Goal: Entertainment & Leisure: Consume media (video, audio)

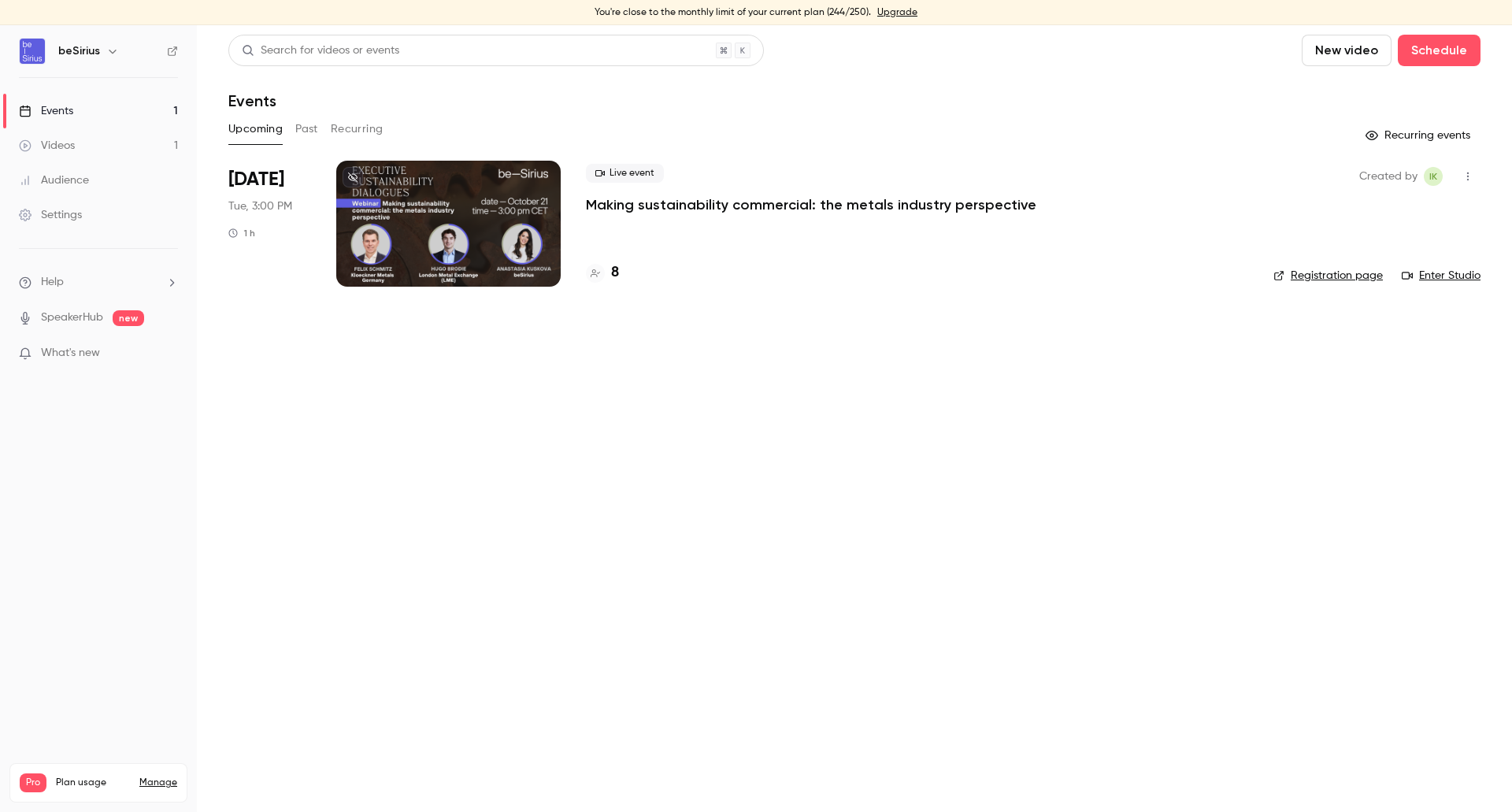
click at [342, 226] on div at bounding box center [448, 224] width 225 height 126
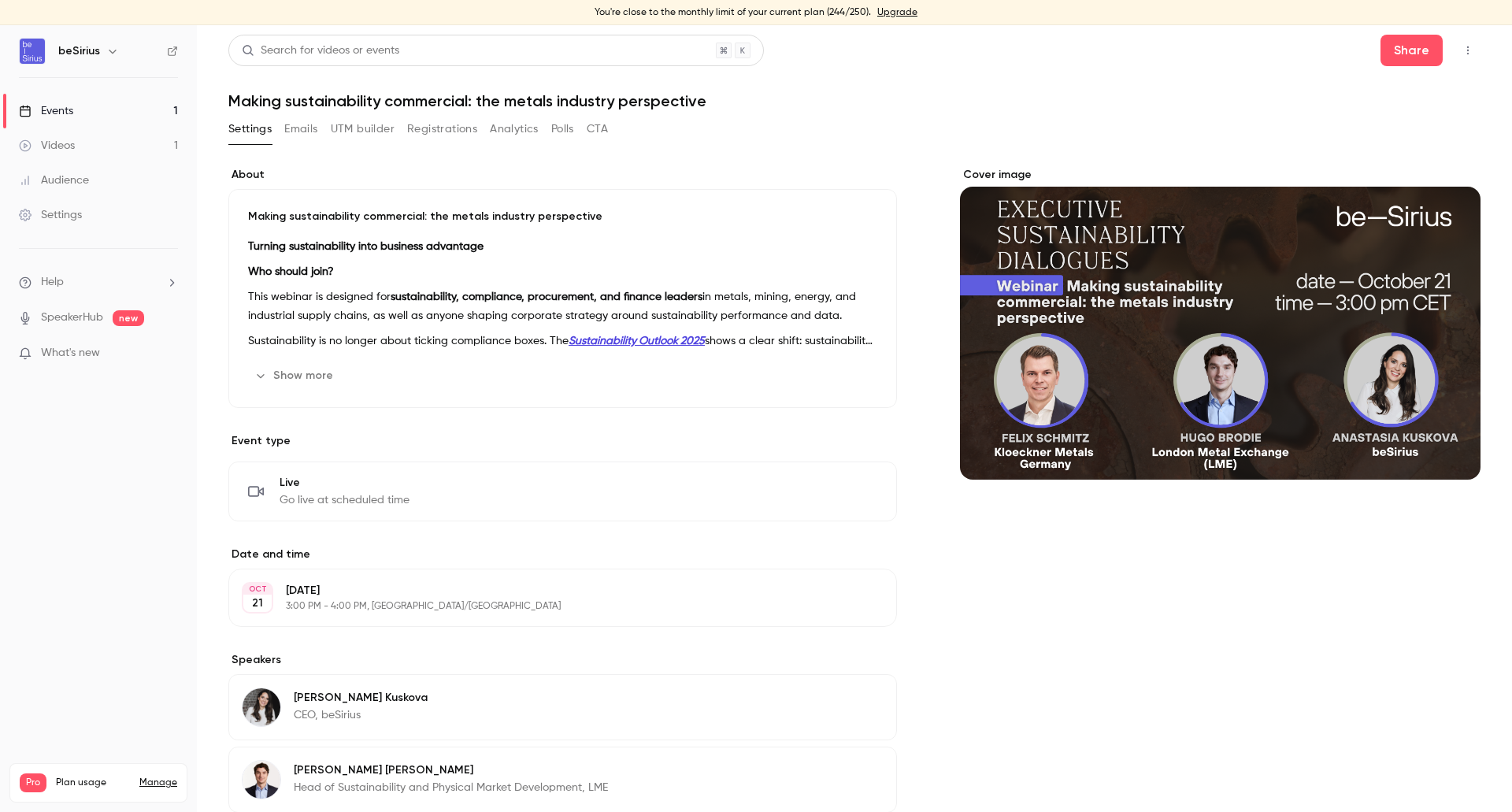
click at [464, 121] on button "Registrations" at bounding box center [442, 129] width 70 height 25
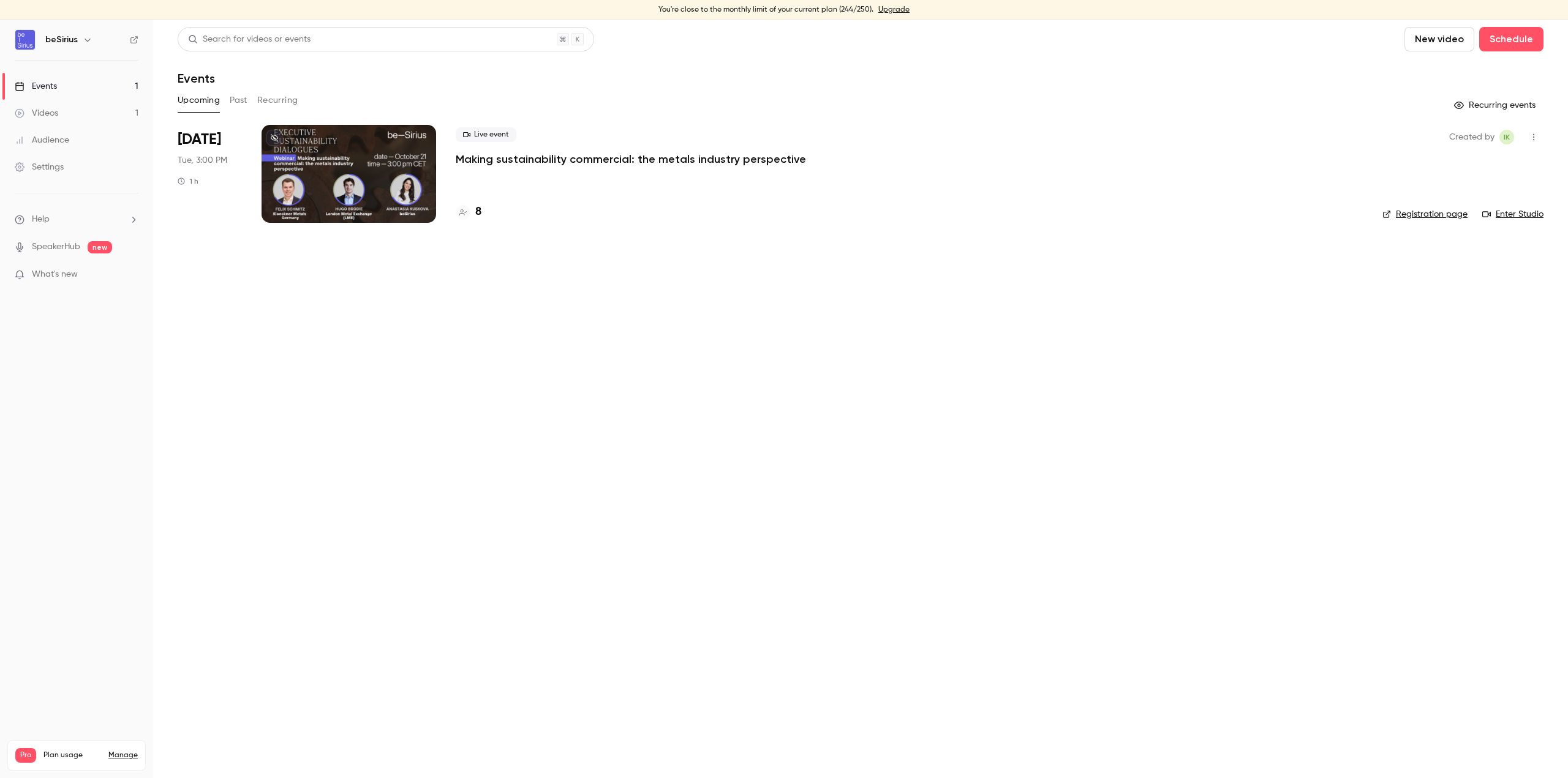
drag, startPoint x: 479, startPoint y: 212, endPoint x: 502, endPoint y: 259, distance: 52.3
click at [479, 212] on h4 "8" at bounding box center [478, 212] width 6 height 17
click at [478, 215] on h4 "8" at bounding box center [478, 212] width 6 height 17
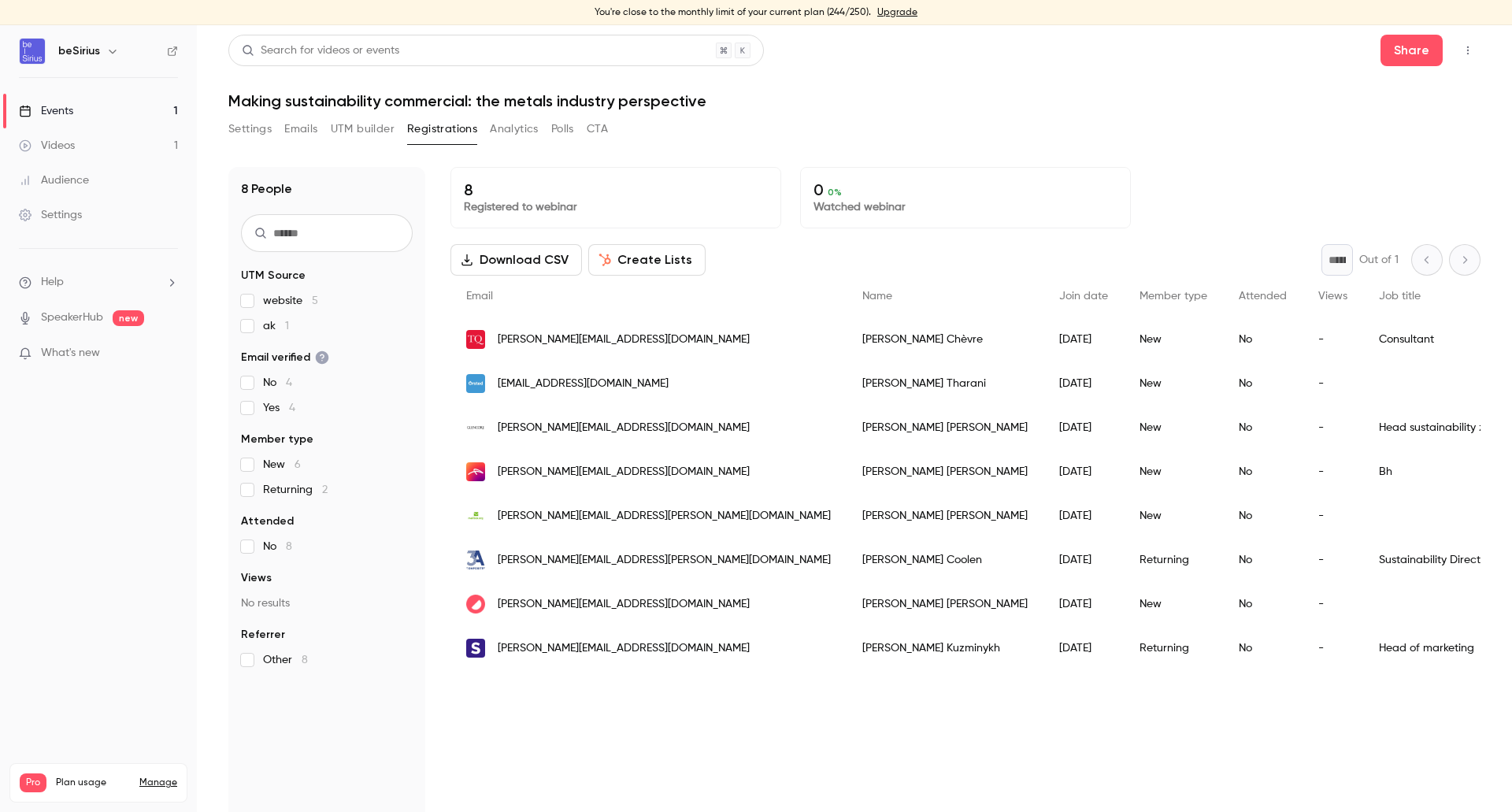
click at [95, 111] on link "Events 1" at bounding box center [98, 111] width 197 height 35
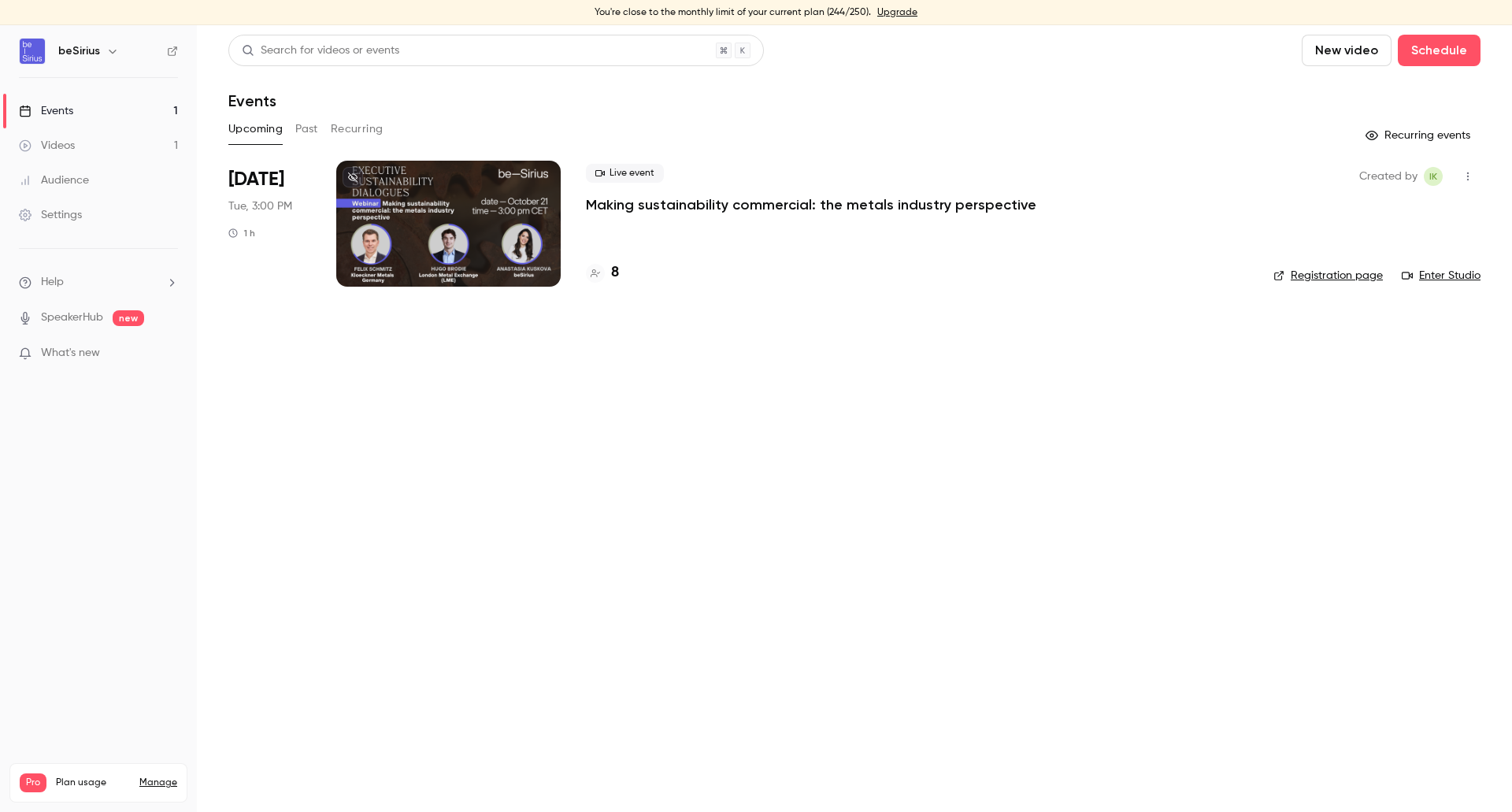
click at [301, 126] on button "Past" at bounding box center [307, 129] width 22 height 25
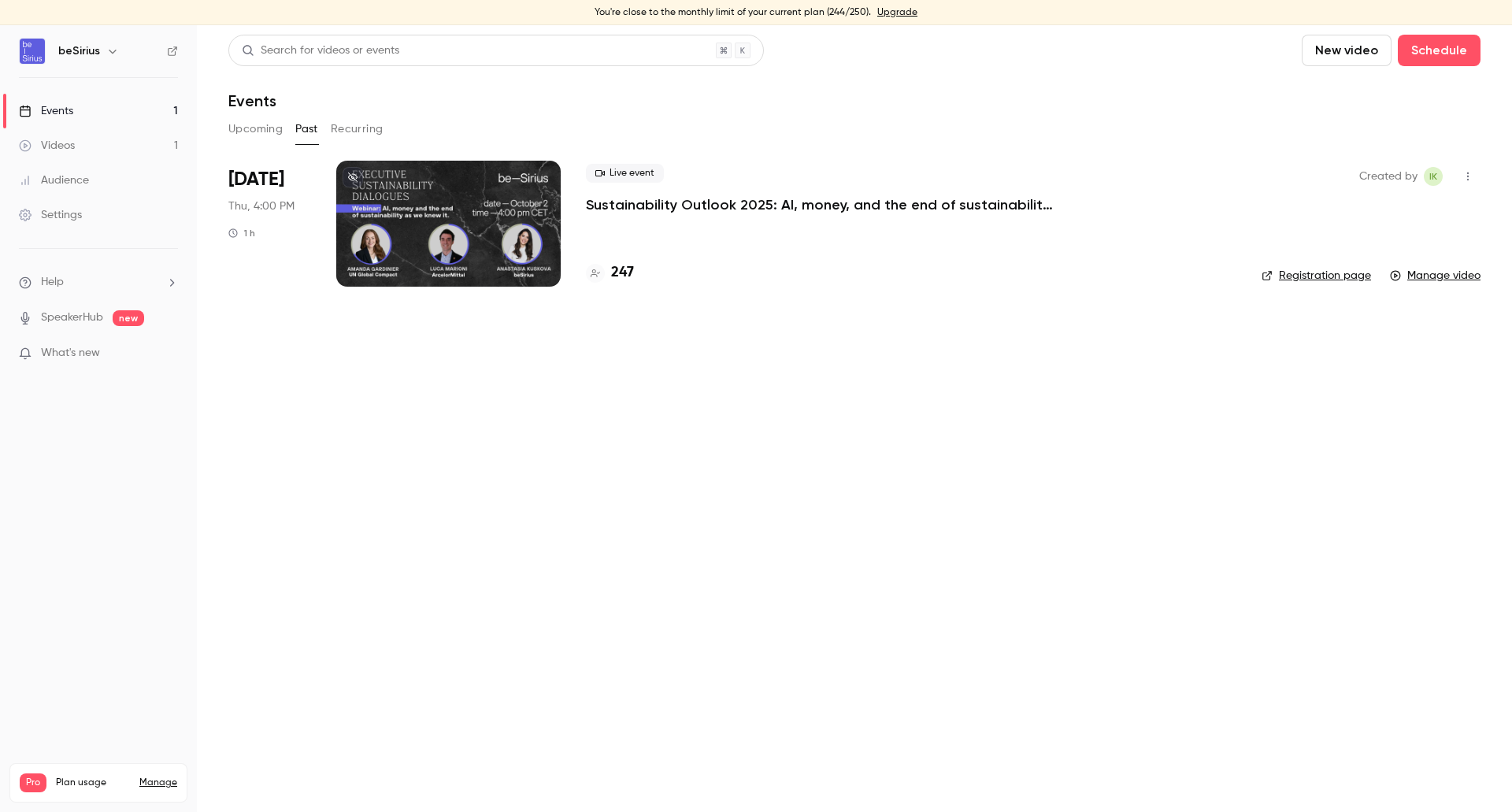
click at [498, 191] on div at bounding box center [448, 224] width 225 height 126
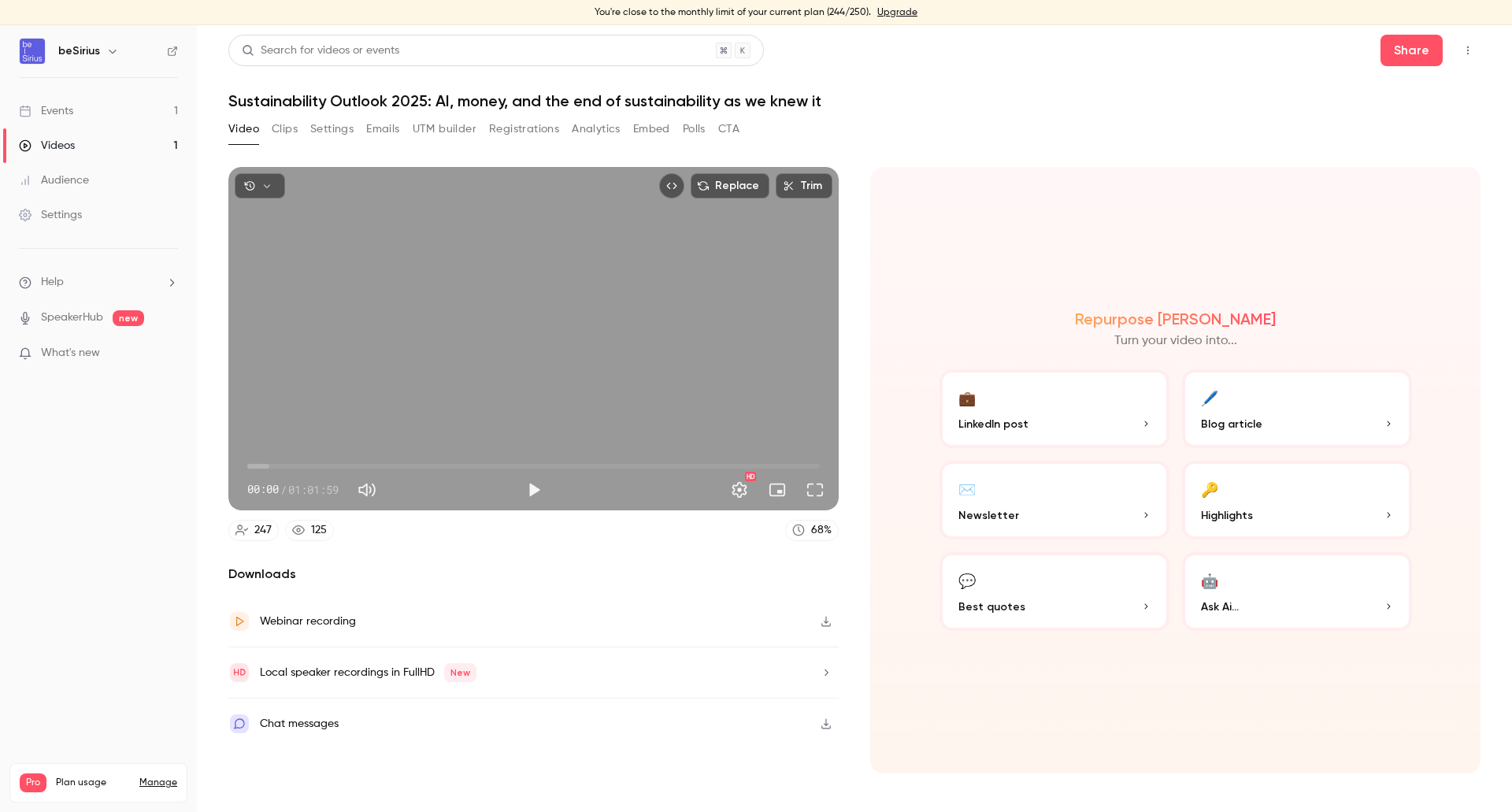
click at [287, 125] on button "Clips" at bounding box center [285, 129] width 26 height 25
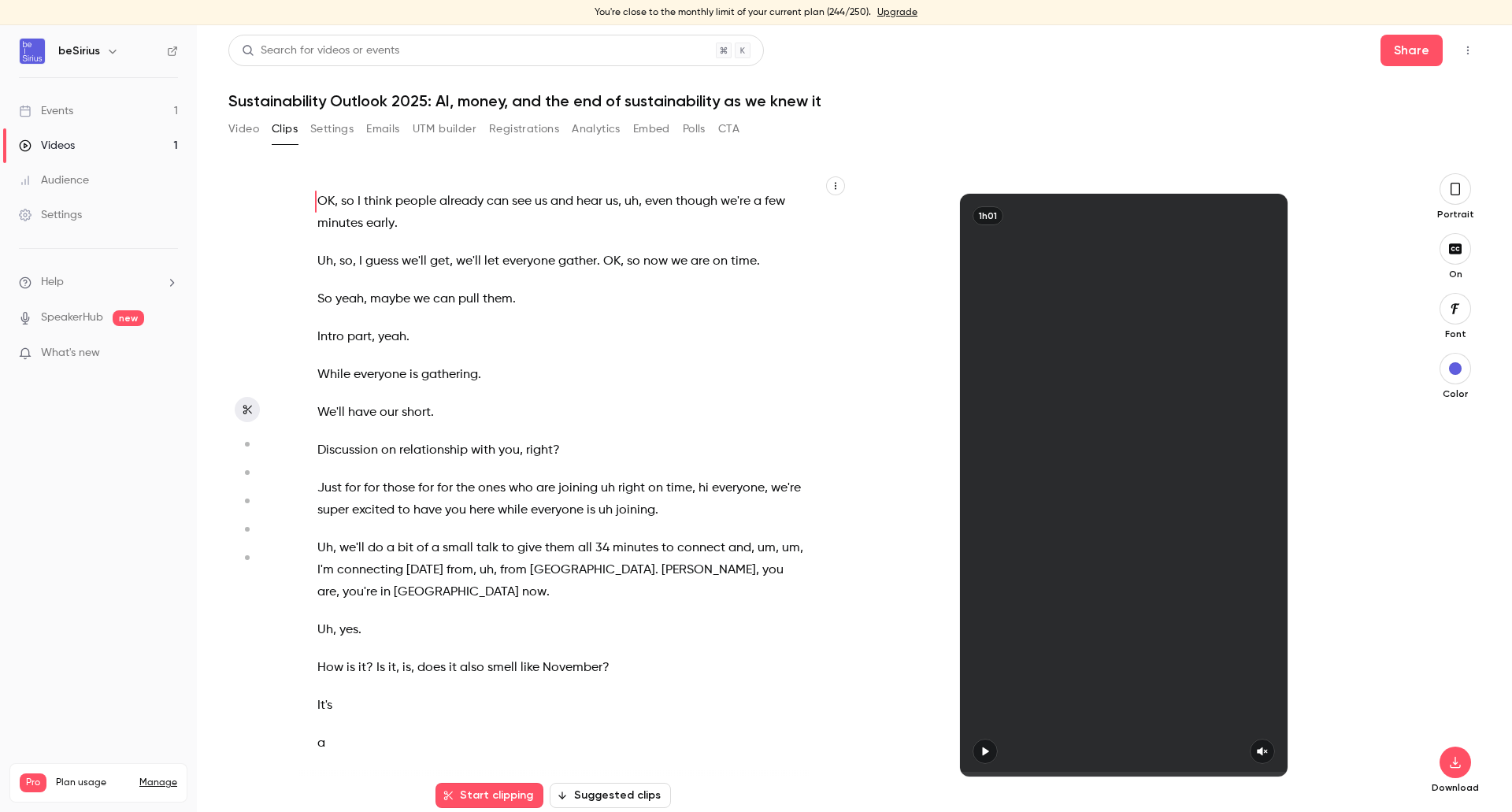
click at [1451, 165] on div "OK , so I think people already can see us and hear us , uh , even though we're …" at bounding box center [855, 493] width 1253 height 689
click at [1449, 183] on icon "button" at bounding box center [1455, 189] width 12 height 18
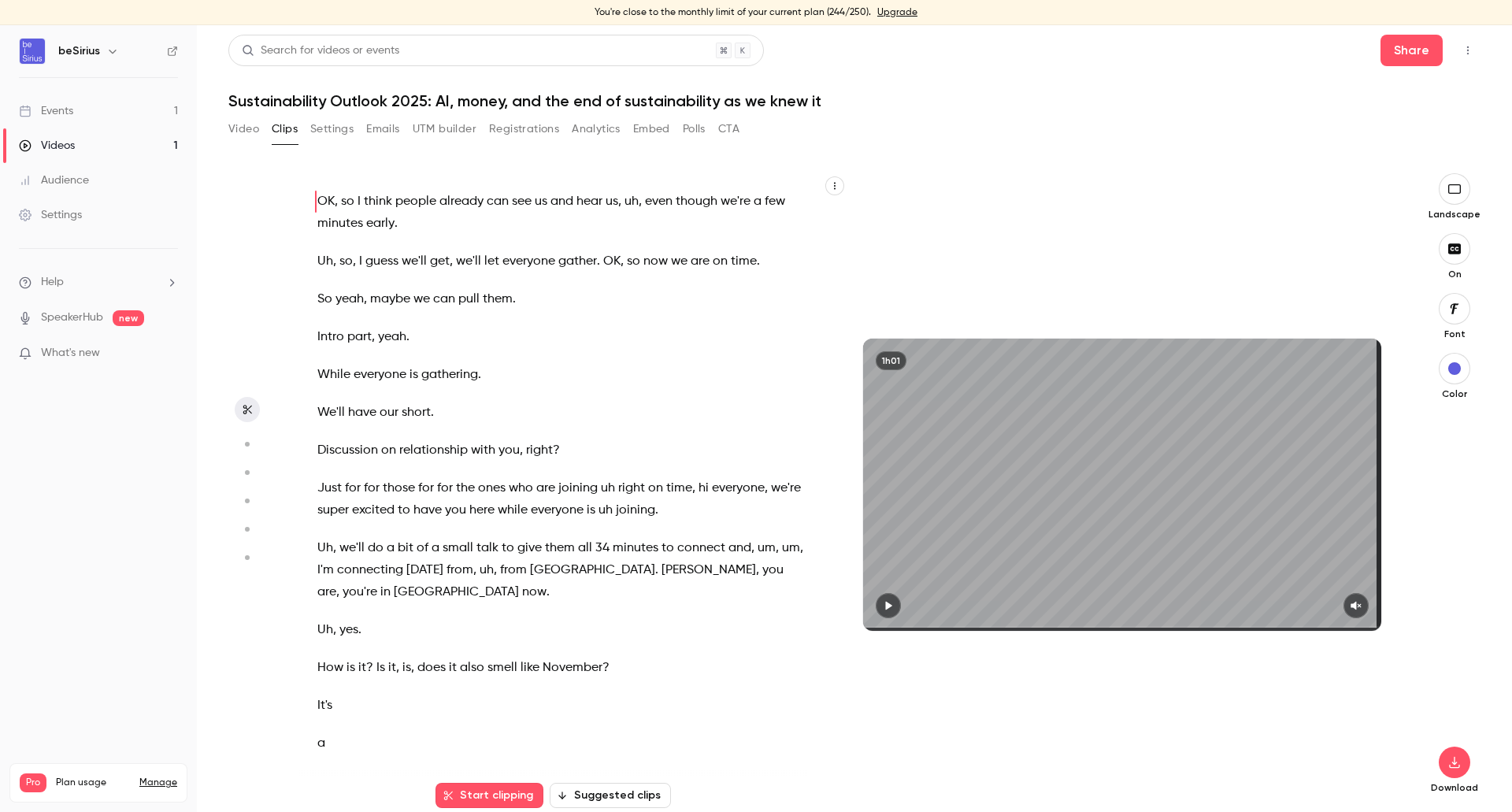
click at [1151, 612] on div at bounding box center [1123, 606] width 519 height 25
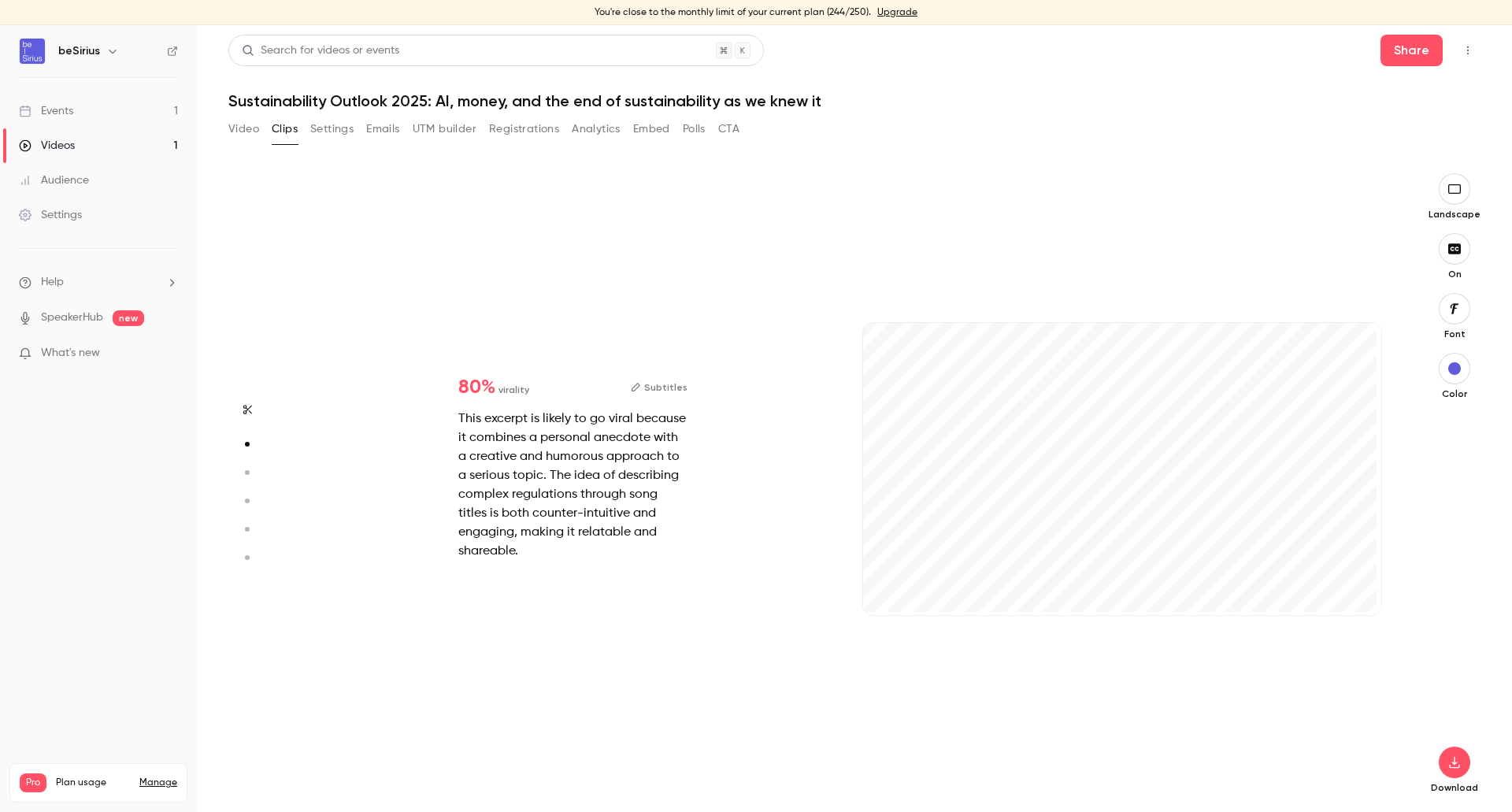
scroll to position [206, 0]
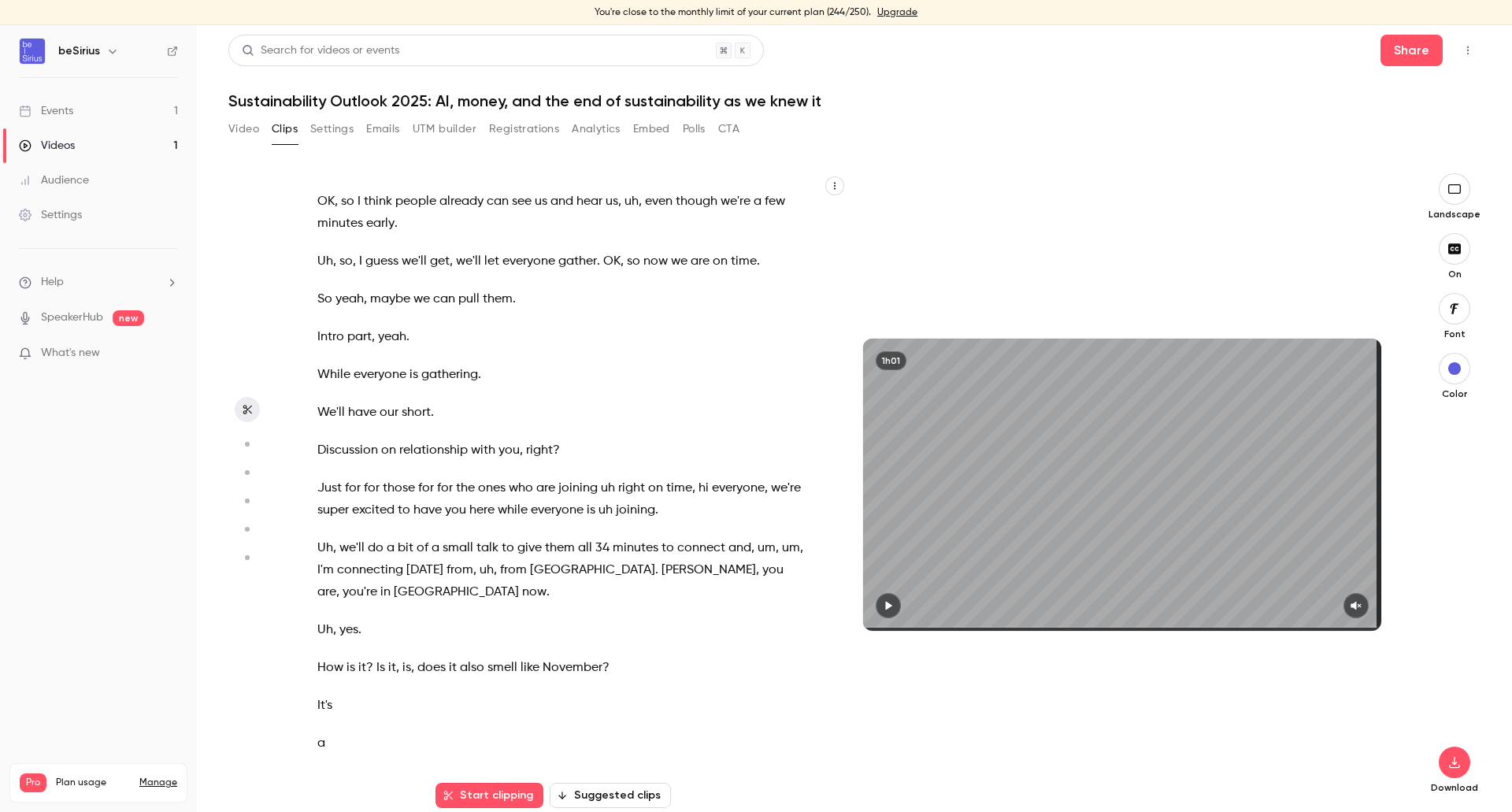
type input "*"
click at [72, 144] on div "Videos" at bounding box center [47, 145] width 56 height 16
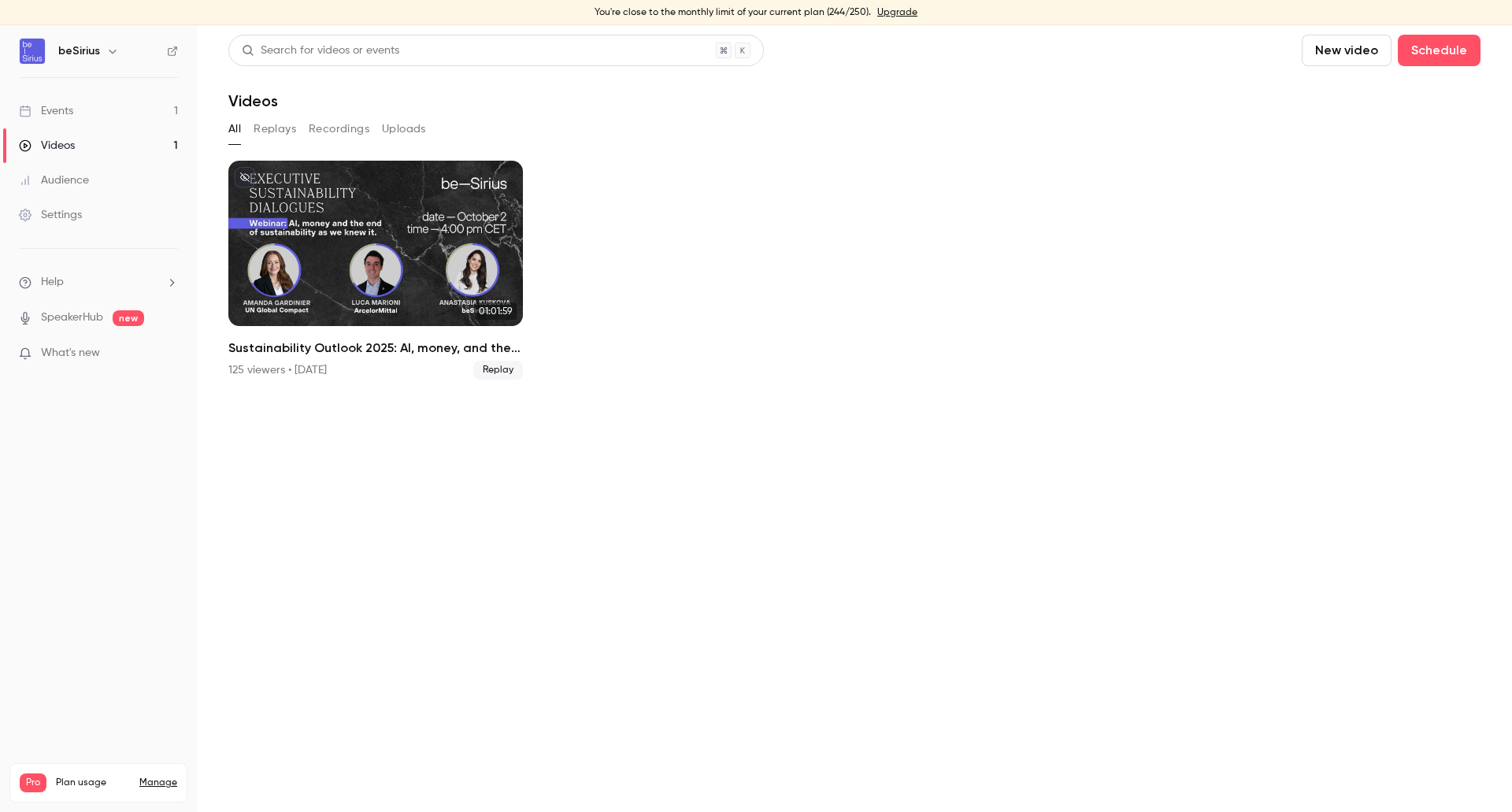
click at [51, 152] on div "Videos" at bounding box center [47, 145] width 56 height 16
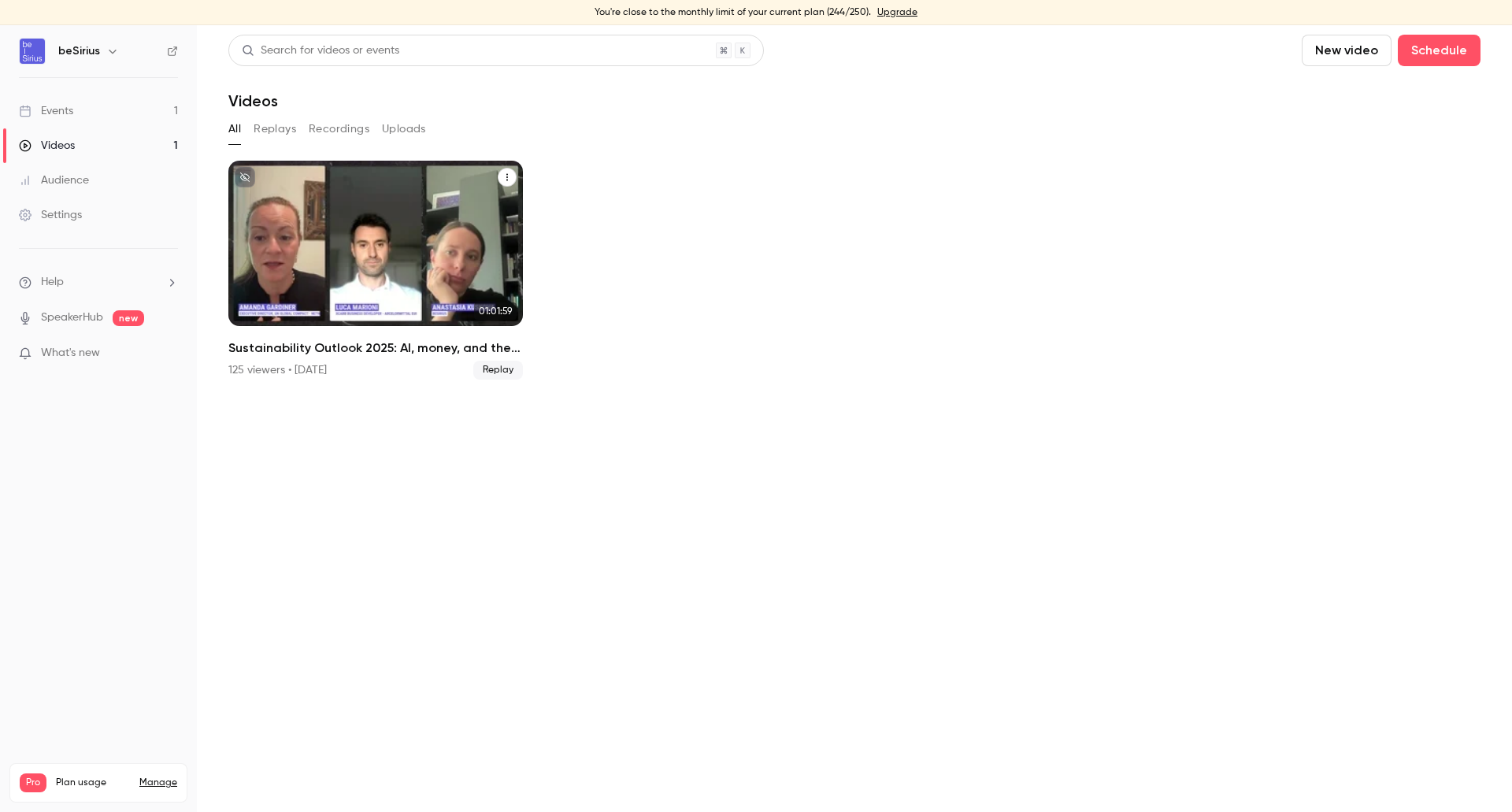
click at [420, 228] on div "Sustainability Outlook 2025: AI, money, and the end of sustainability as we kne…" at bounding box center [375, 244] width 295 height 166
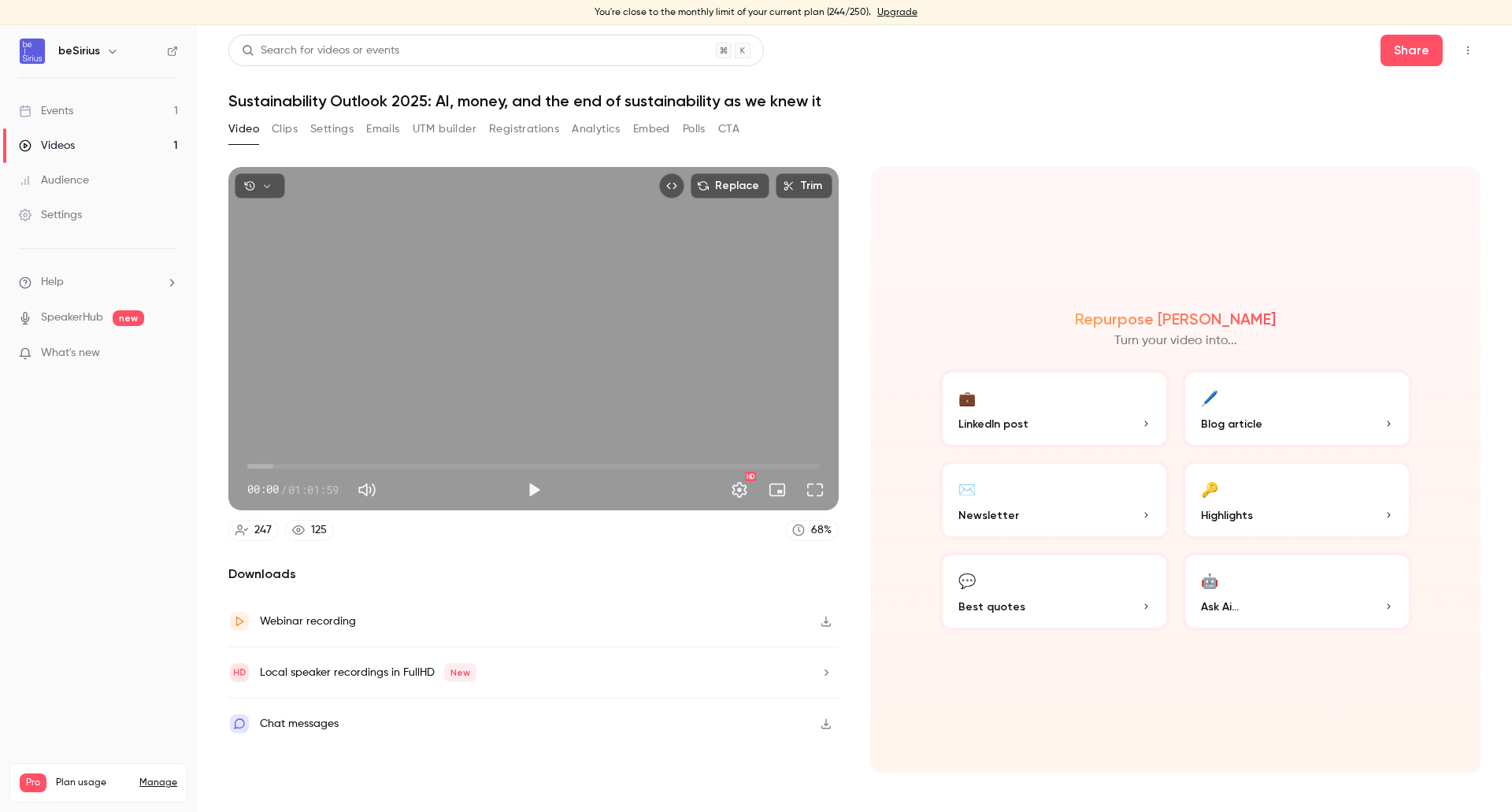
click at [292, 132] on button "Clips" at bounding box center [285, 129] width 26 height 25
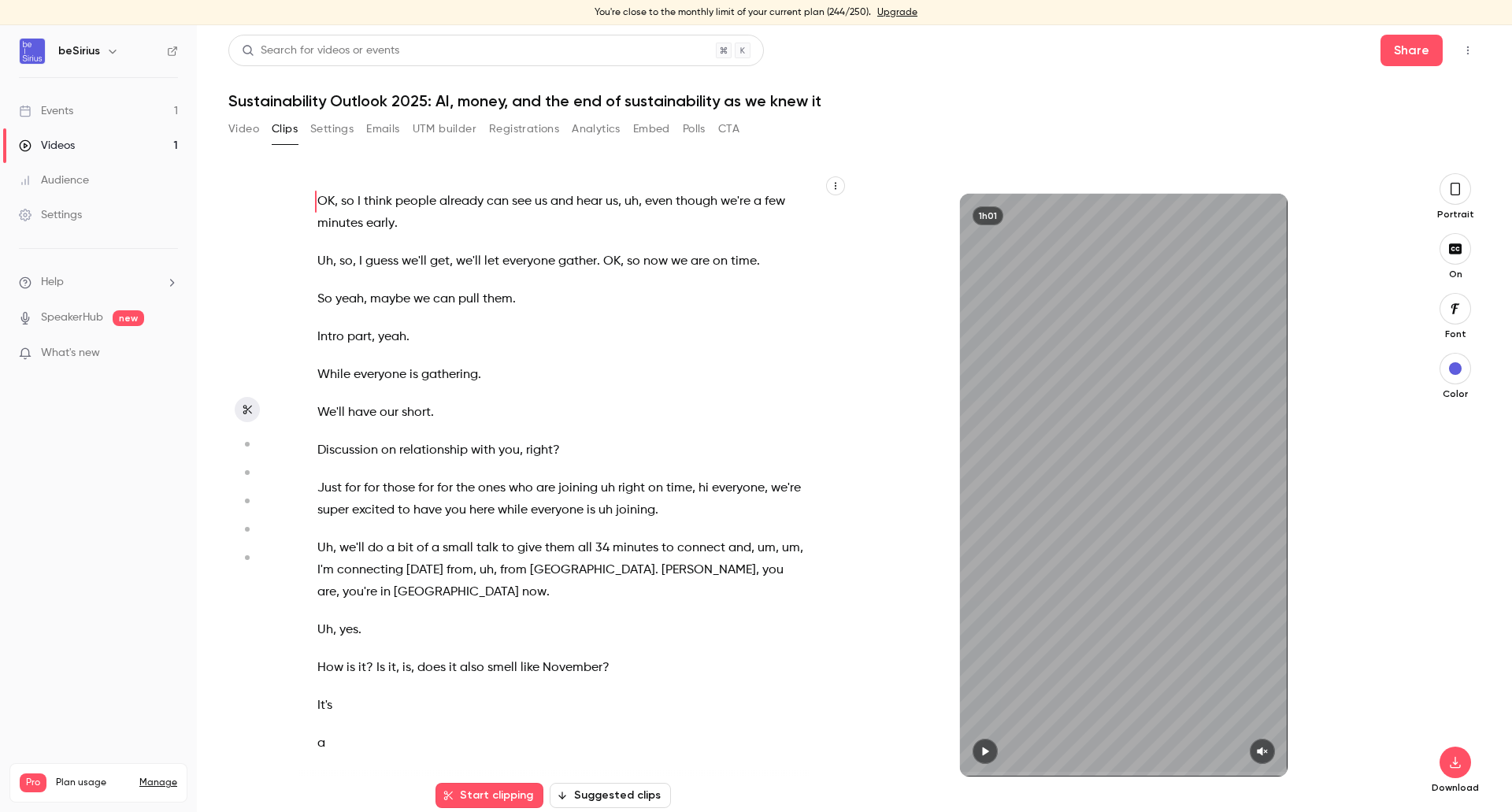
click at [1447, 202] on button "button" at bounding box center [1456, 189] width 32 height 32
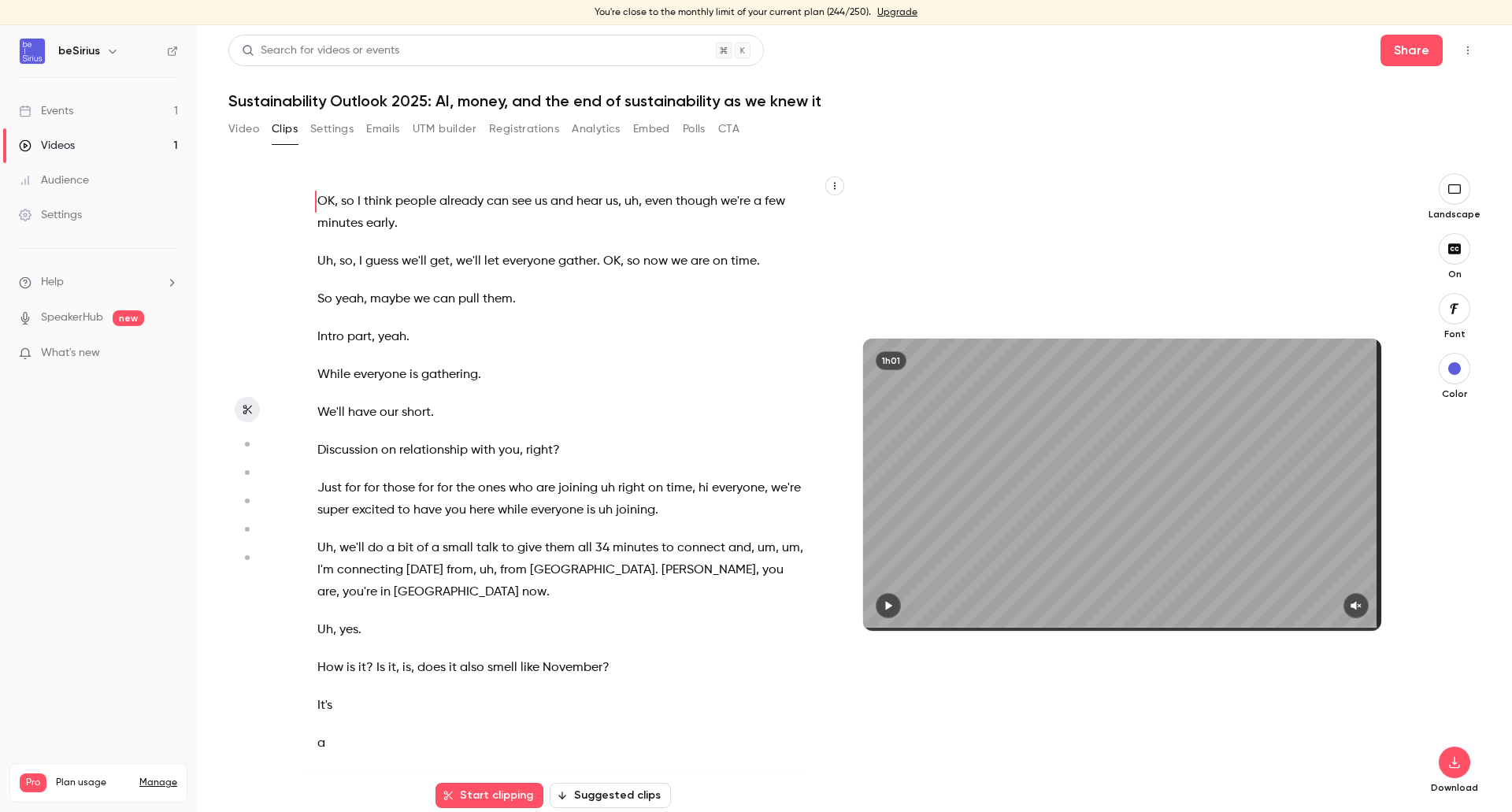
click at [1446, 191] on icon "button" at bounding box center [1455, 188] width 18 height 12
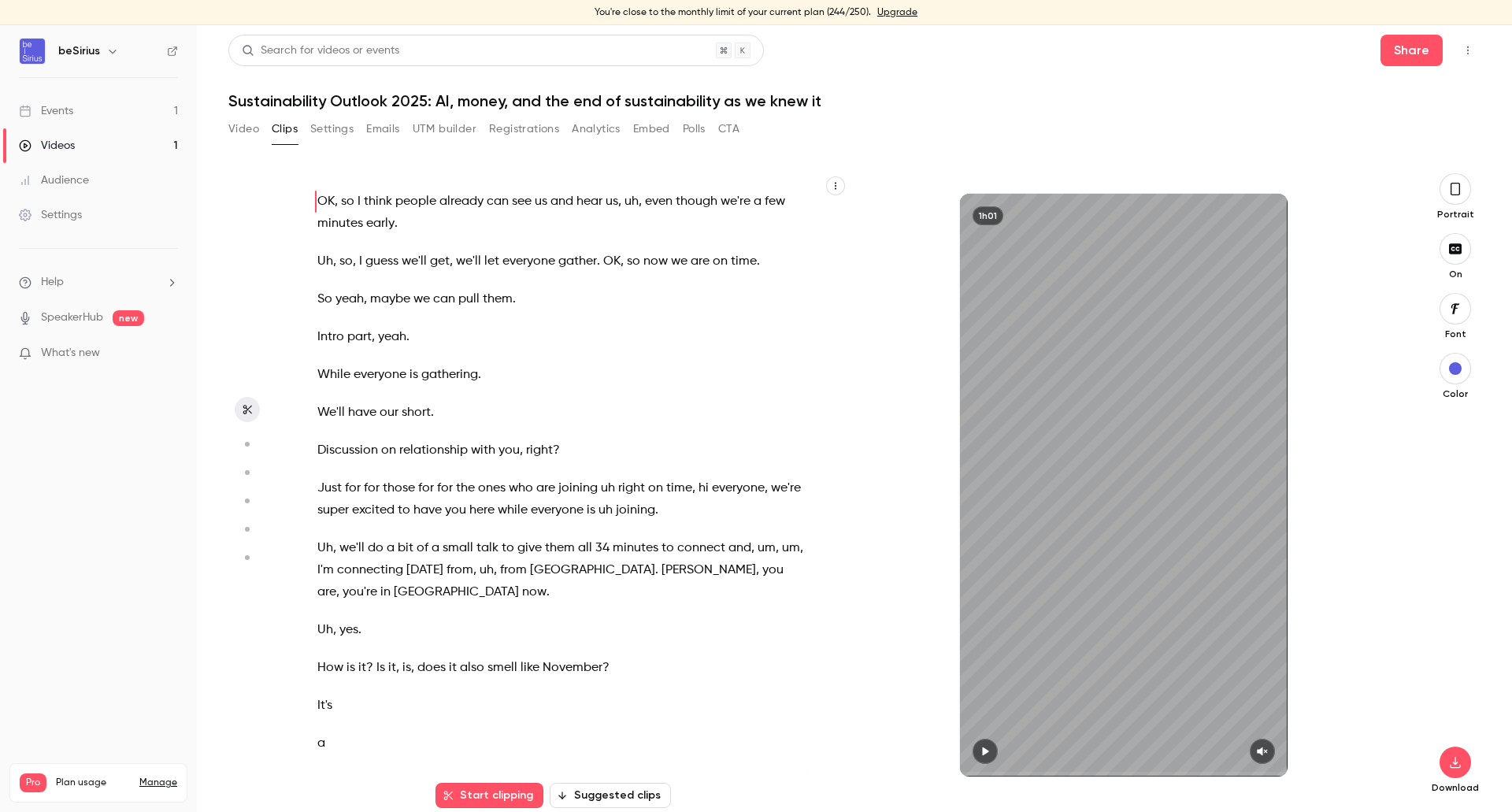
click at [1449, 189] on icon "button" at bounding box center [1455, 189] width 12 height 18
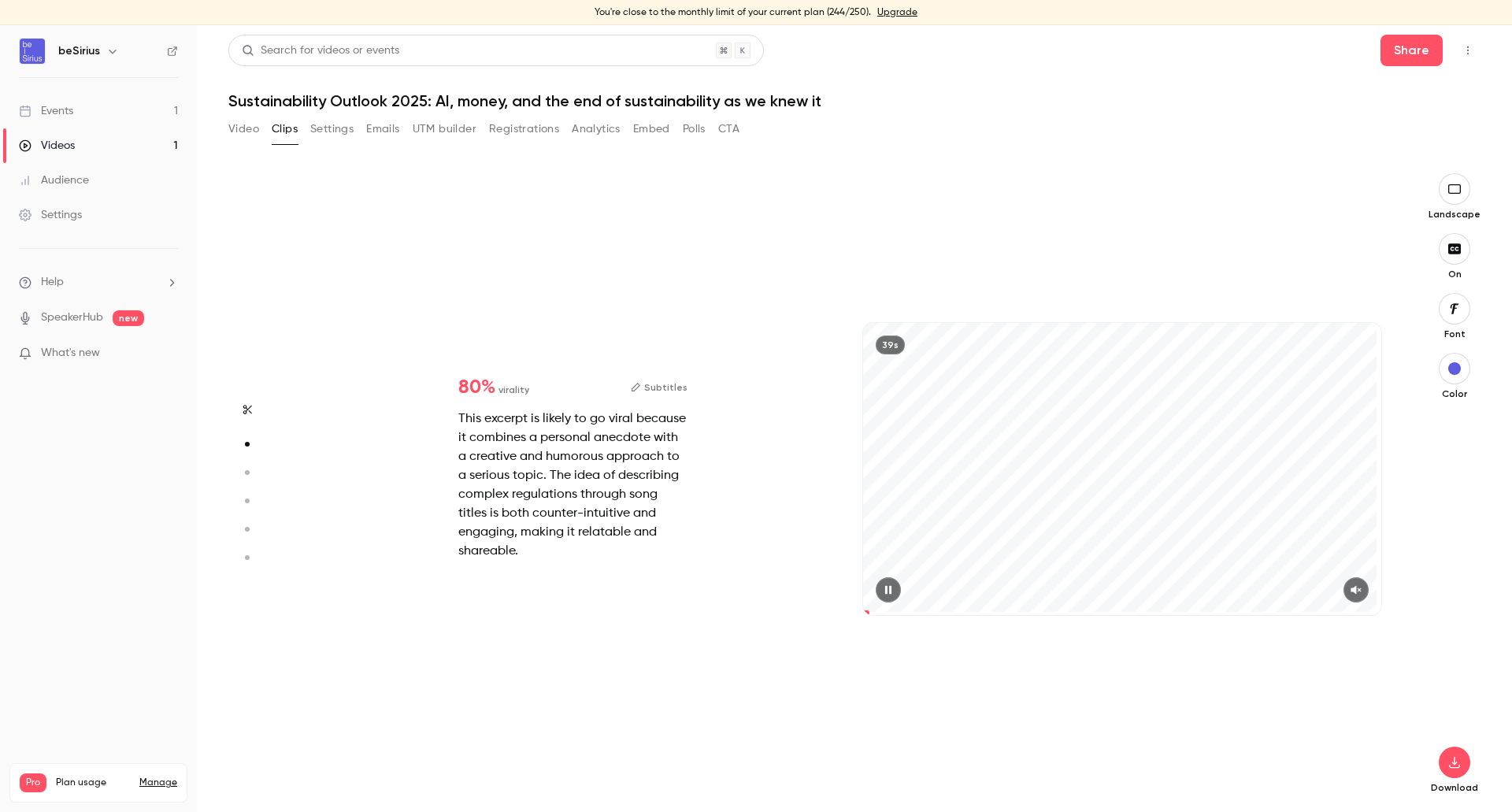
scroll to position [428, 0]
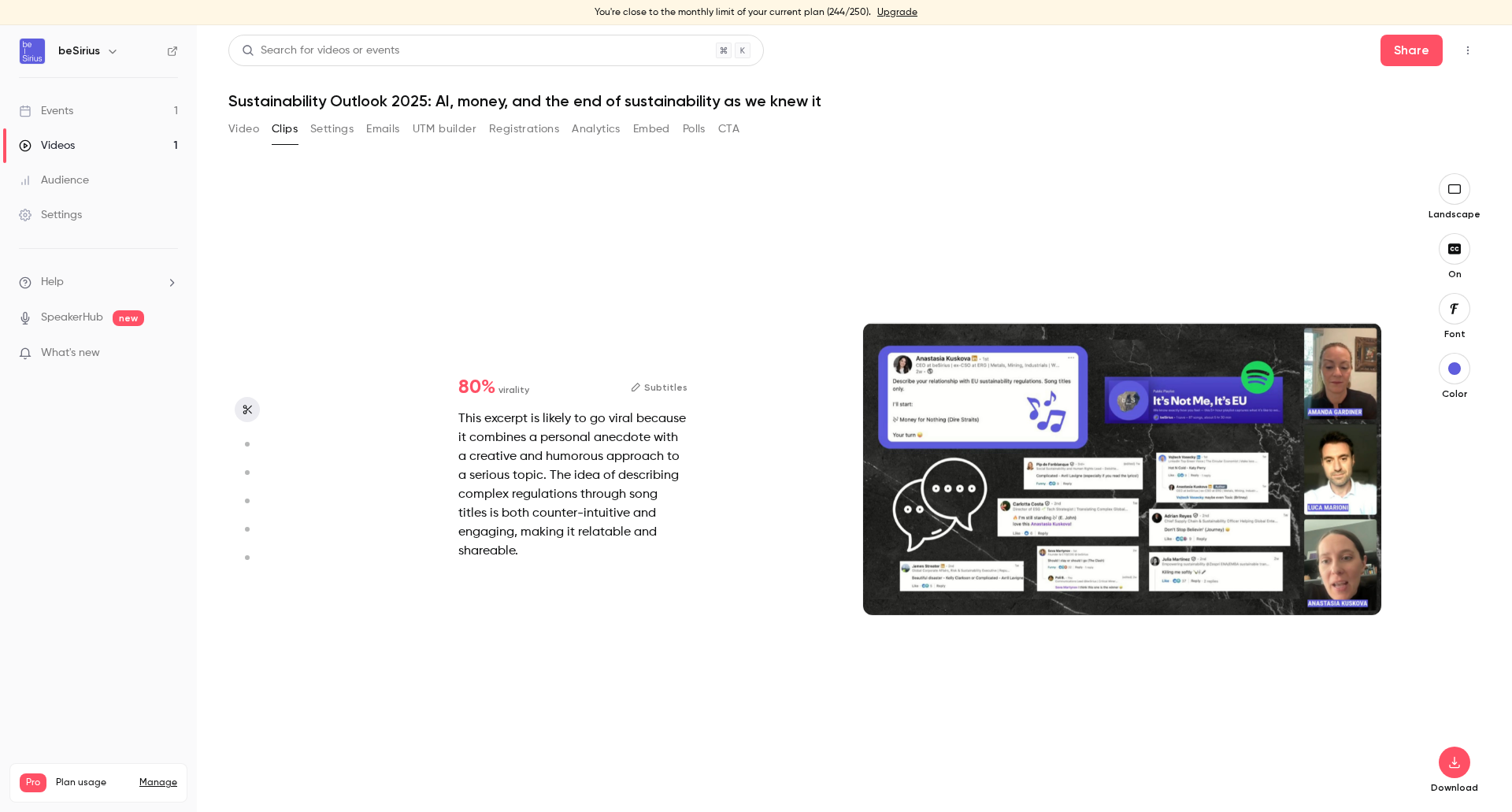
type input "*"
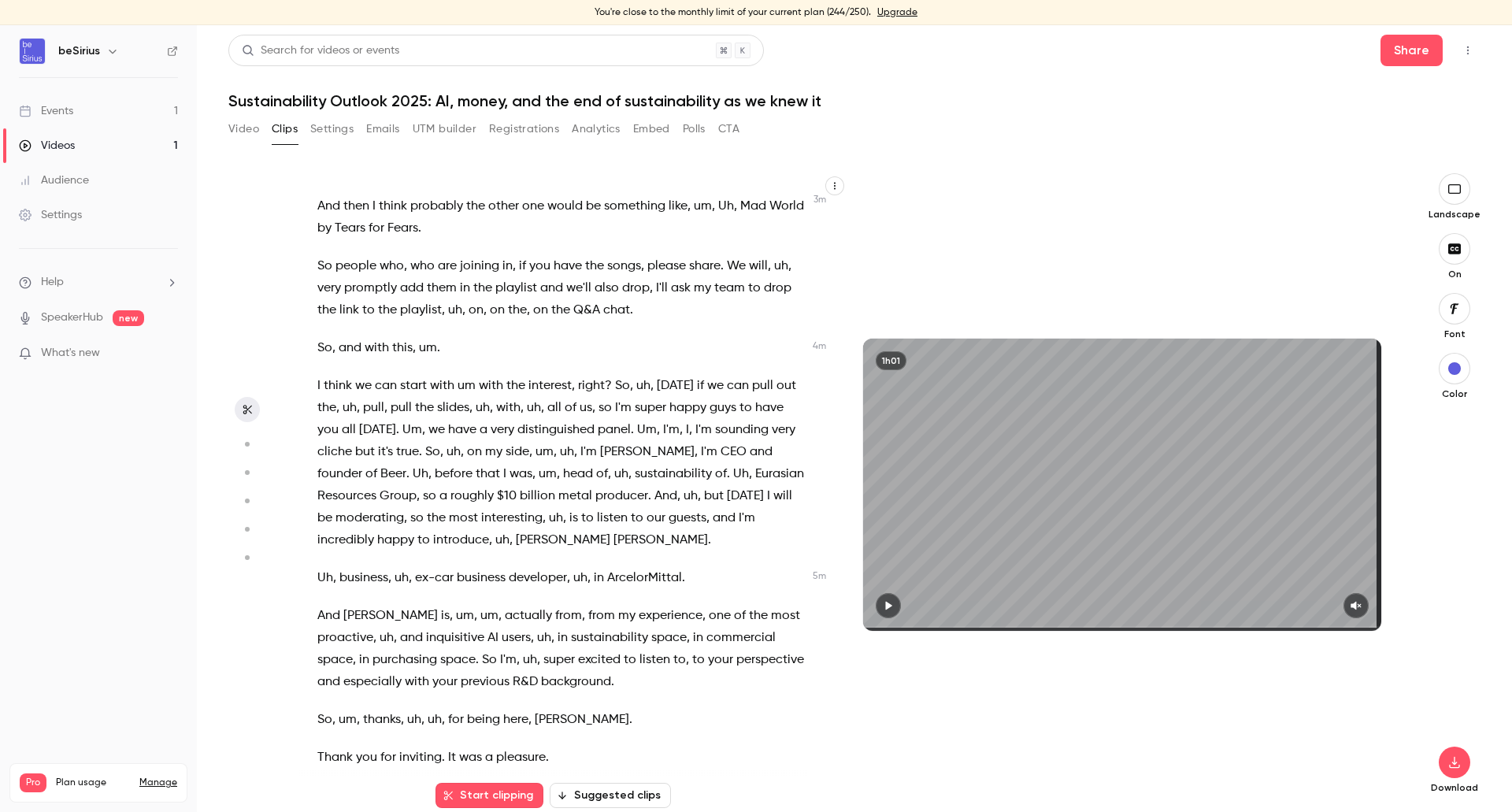
scroll to position [1498, 0]
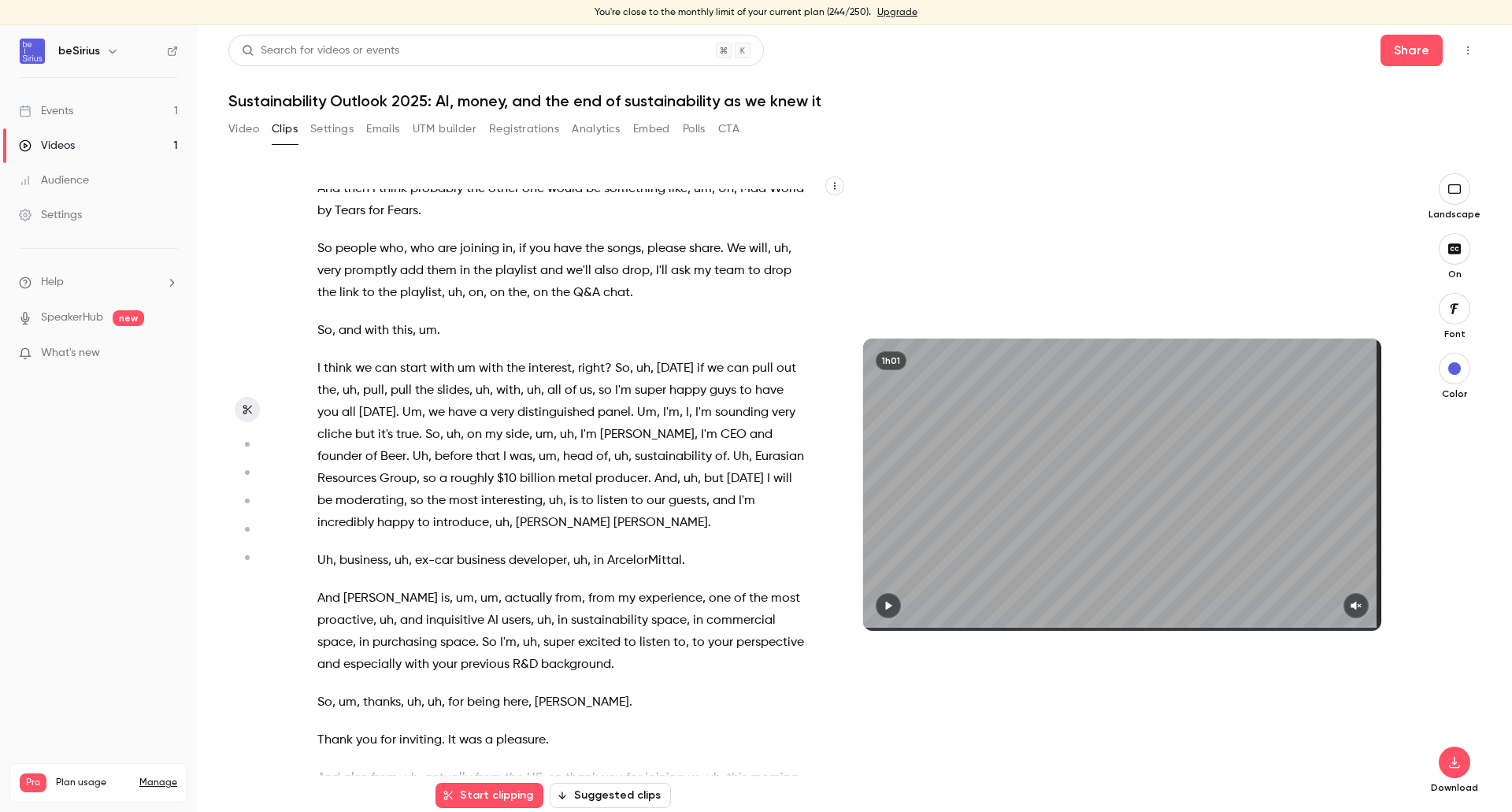
click at [376, 469] on span "Resources" at bounding box center [346, 480] width 59 height 22
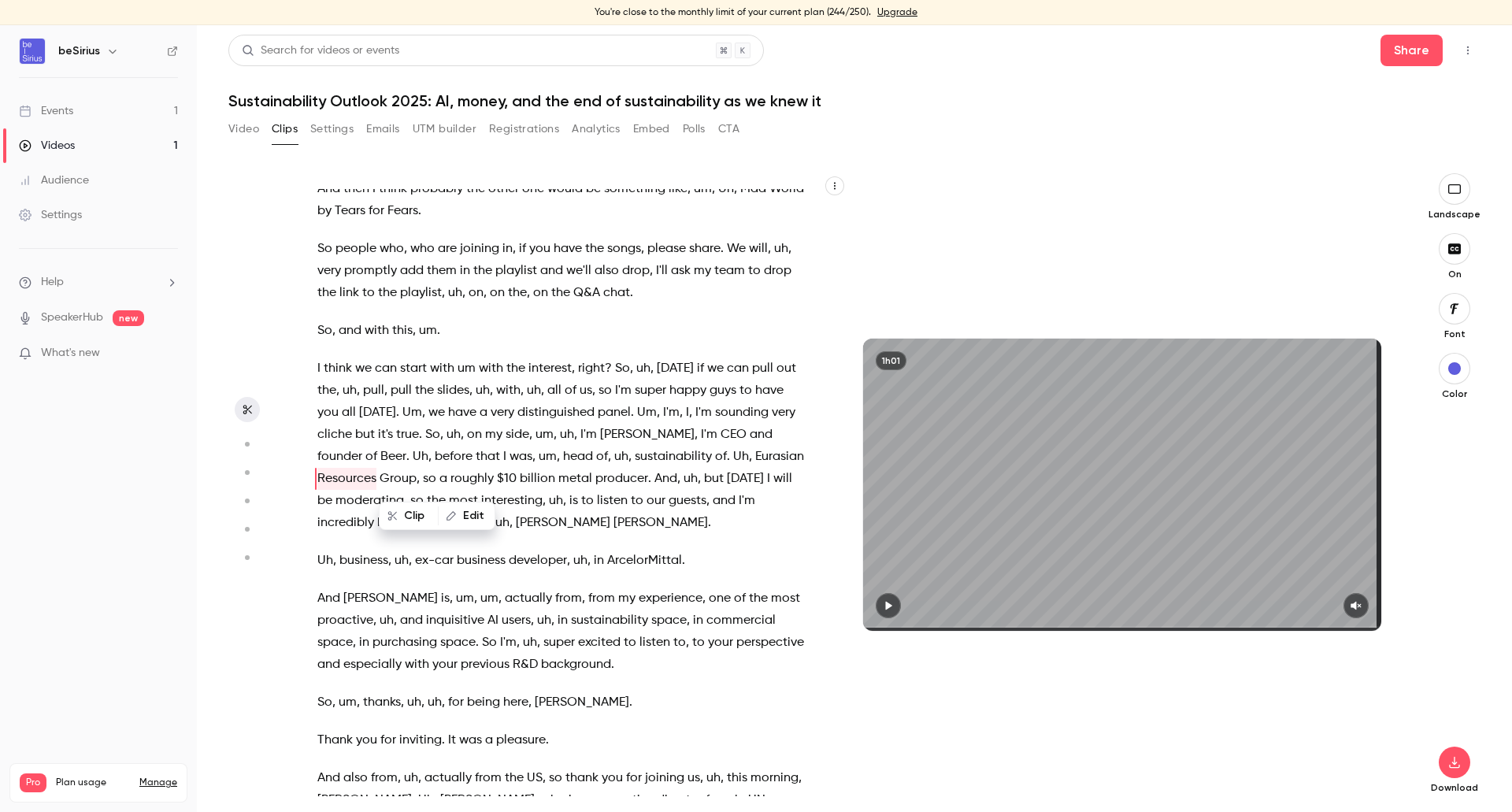
scroll to position [25, 0]
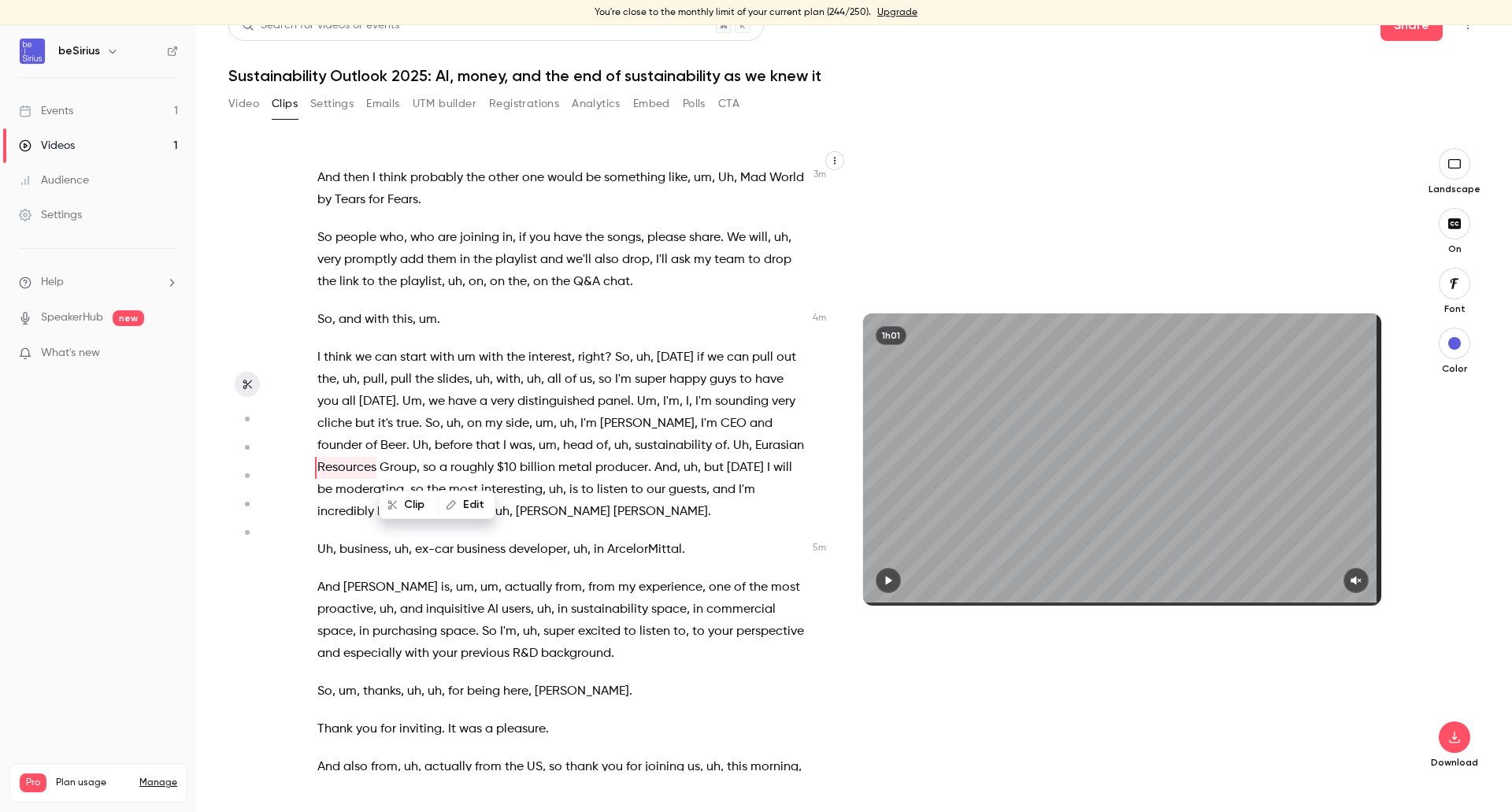
click at [388, 379] on span "," at bounding box center [386, 380] width 3 height 22
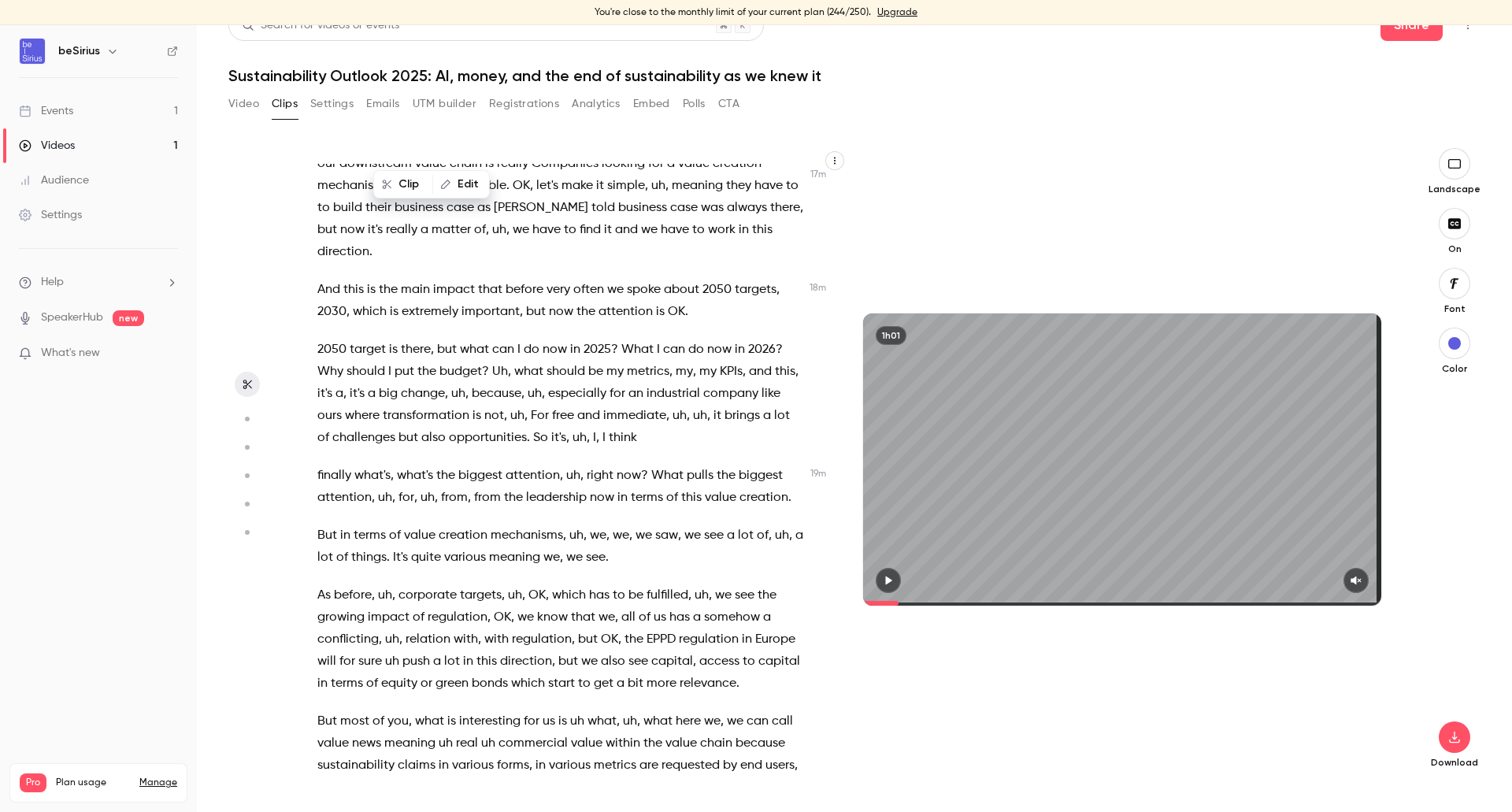
scroll to position [5970, 0]
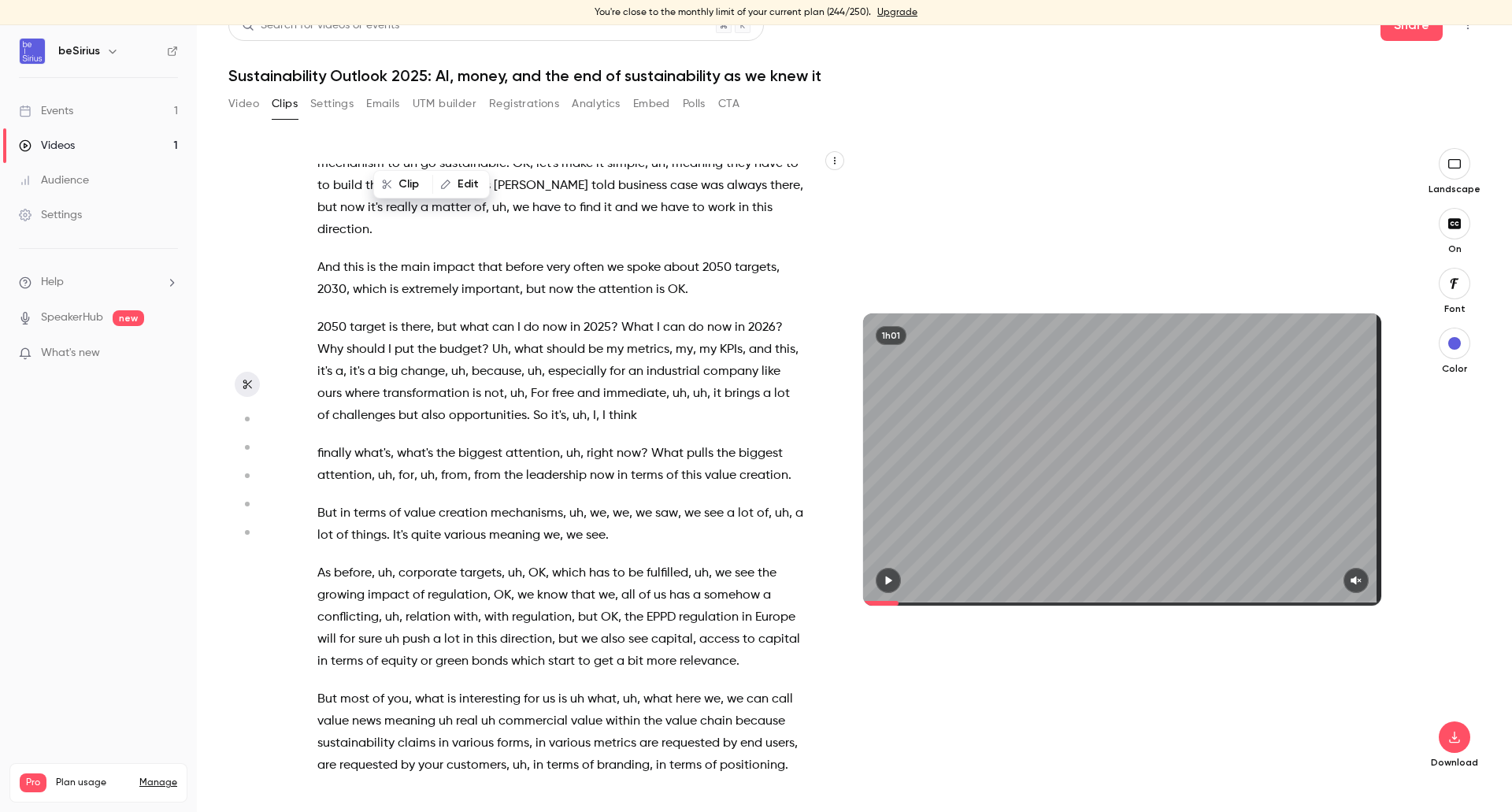
click at [432, 405] on span "transformation" at bounding box center [426, 394] width 87 height 22
click at [420, 418] on p "2050 target is there , but what can I do now in 2025 ? What I can do now in 202…" at bounding box center [561, 372] width 487 height 111
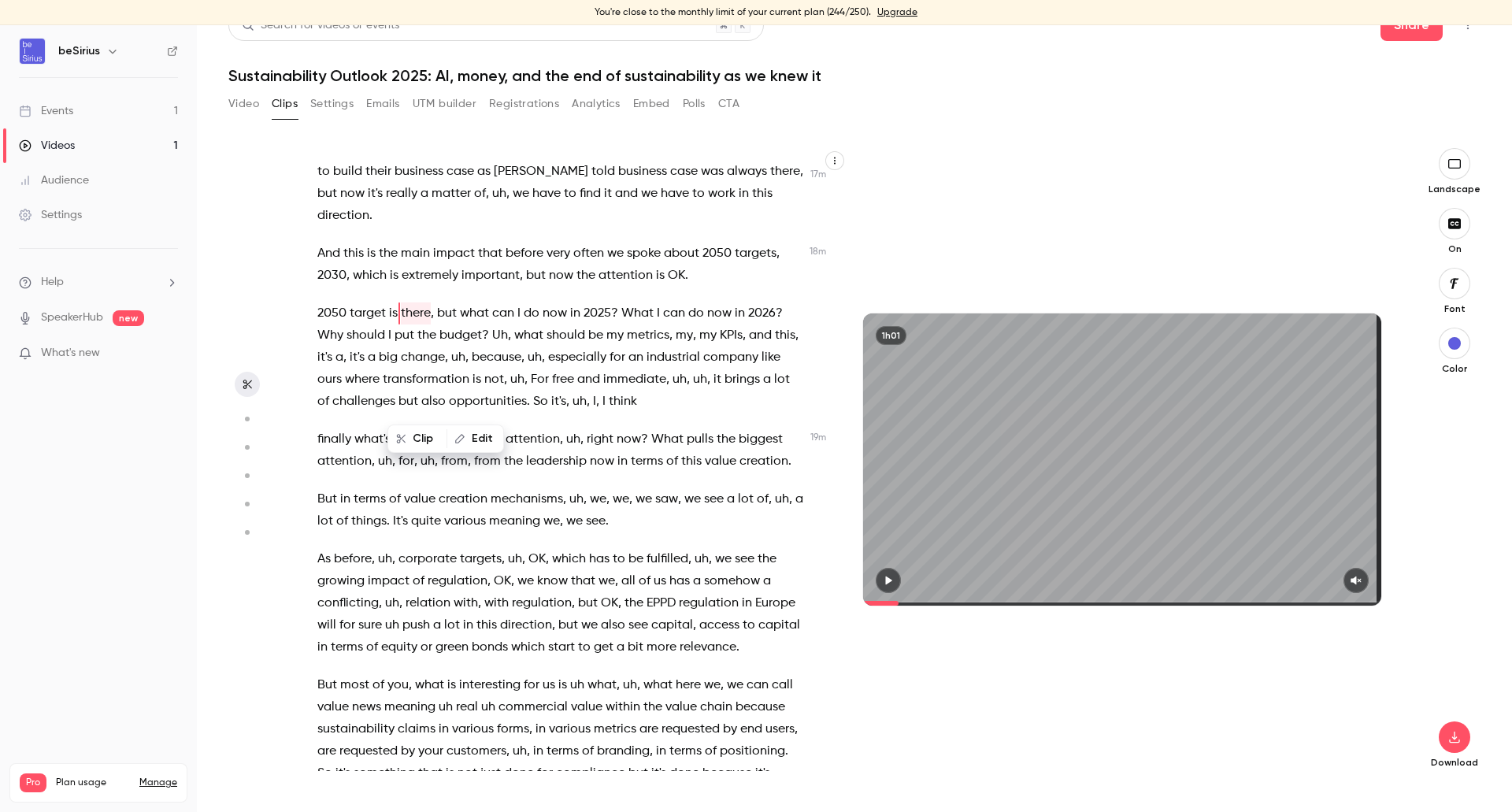
click at [378, 287] on p "And this is the main impact that before very often we spoke about 2050 targets …" at bounding box center [561, 264] width 487 height 44
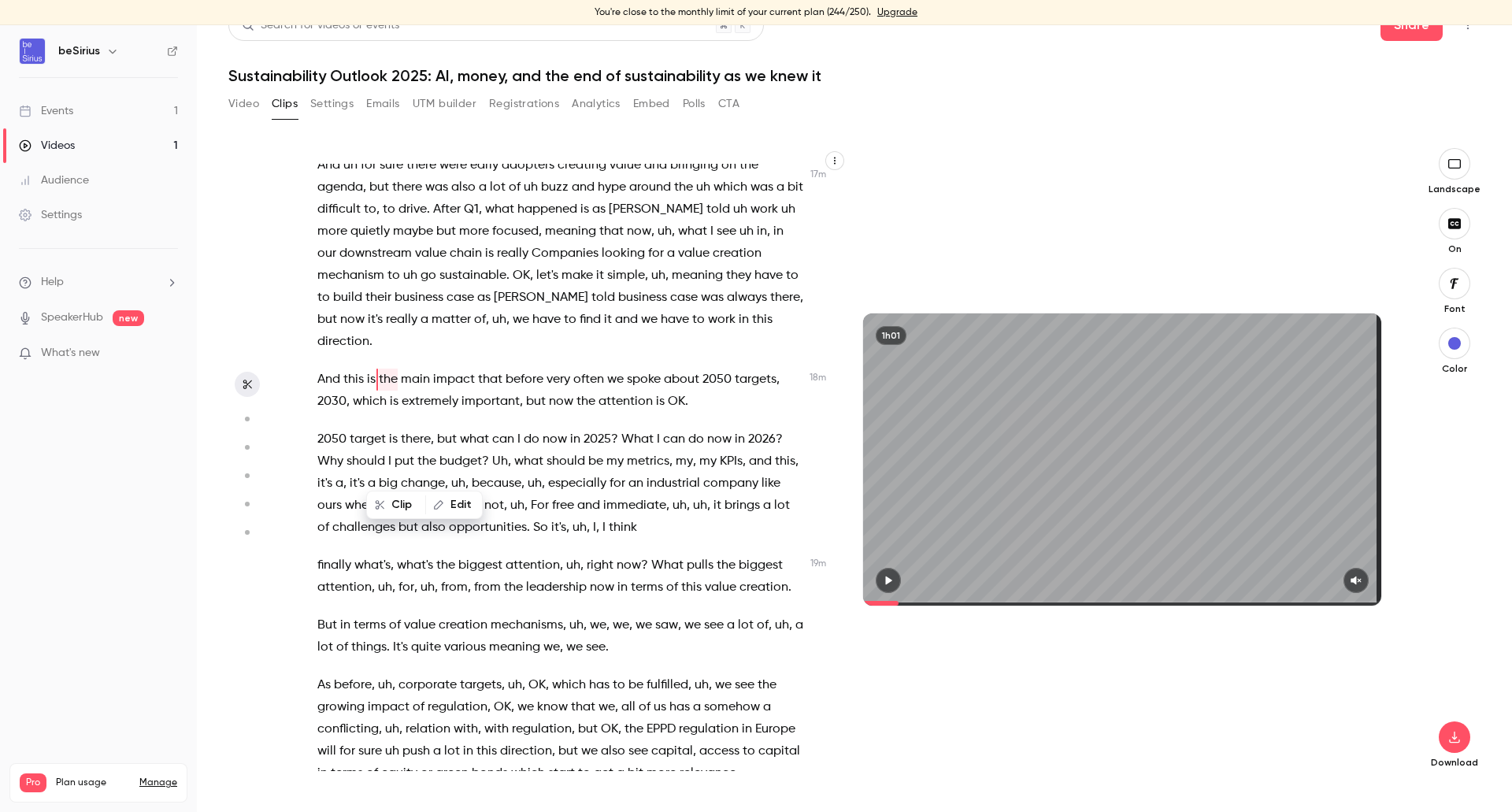
click at [327, 331] on span "but" at bounding box center [327, 320] width 20 height 22
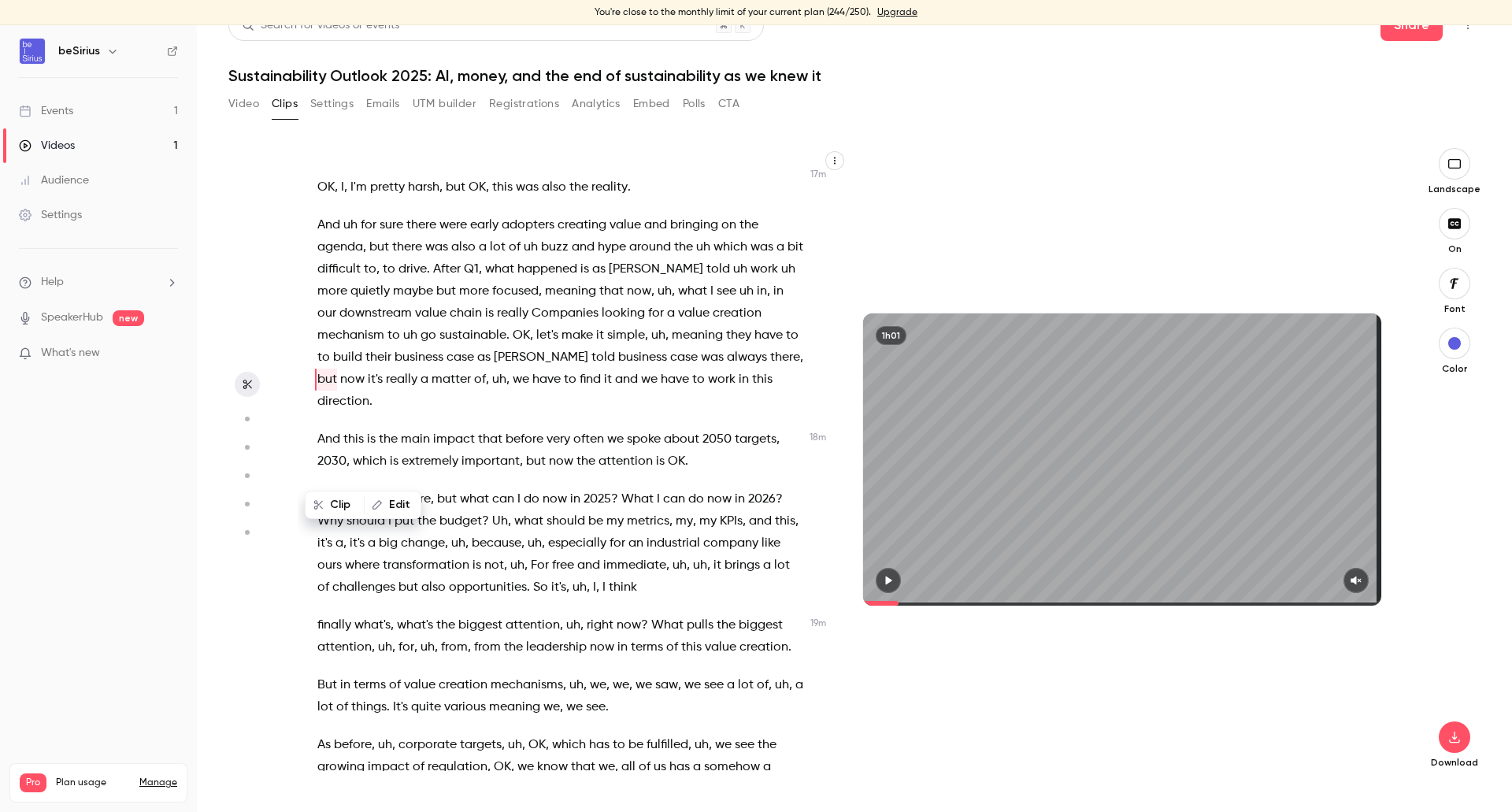
click at [347, 473] on span "," at bounding box center [347, 462] width 3 height 22
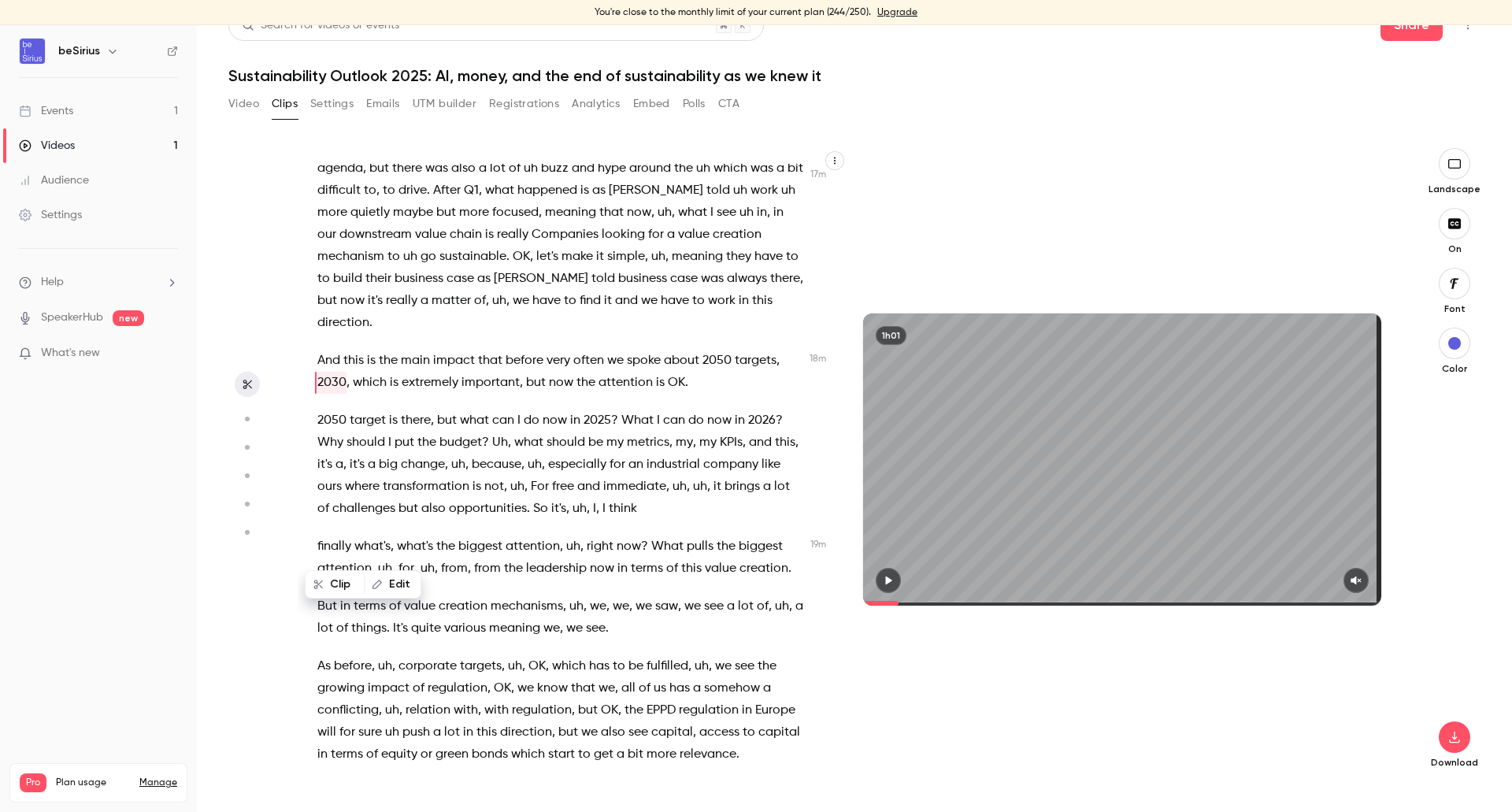
click at [351, 583] on div "OK , so I think people already can see us and hear us , uh , even though we're …" at bounding box center [572, 460] width 550 height 624
drag, startPoint x: 447, startPoint y: 480, endPoint x: 495, endPoint y: 442, distance: 61.2
click at [448, 480] on div "OK , so I think people already can see us and hear us , uh , even though we're …" at bounding box center [568, 467] width 542 height 608
click at [521, 427] on div "OK , so I think people already can see us and hear us , uh , even though we're …" at bounding box center [568, 467] width 542 height 608
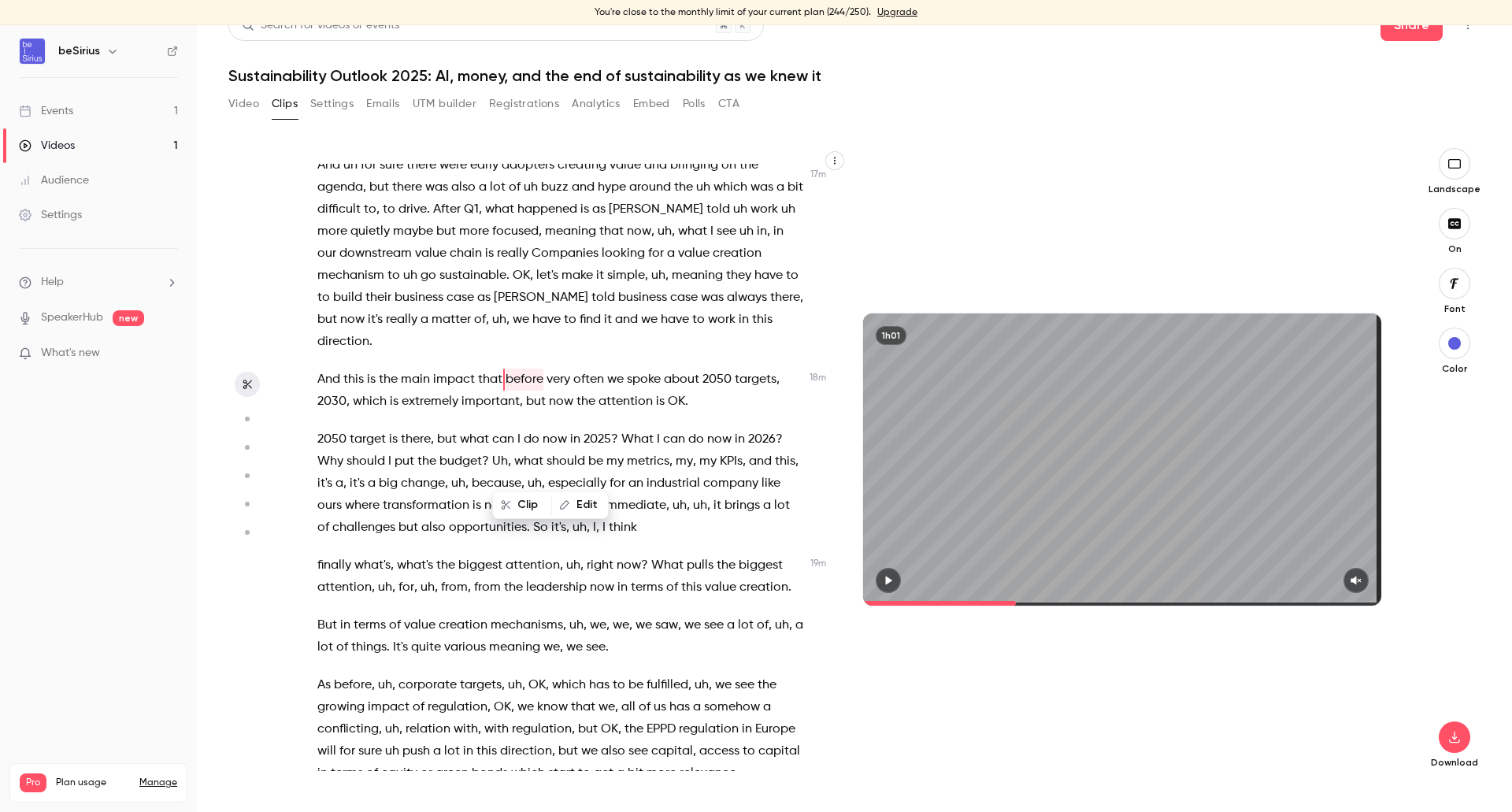
click at [847, 758] on div "1h01" at bounding box center [1122, 460] width 550 height 624
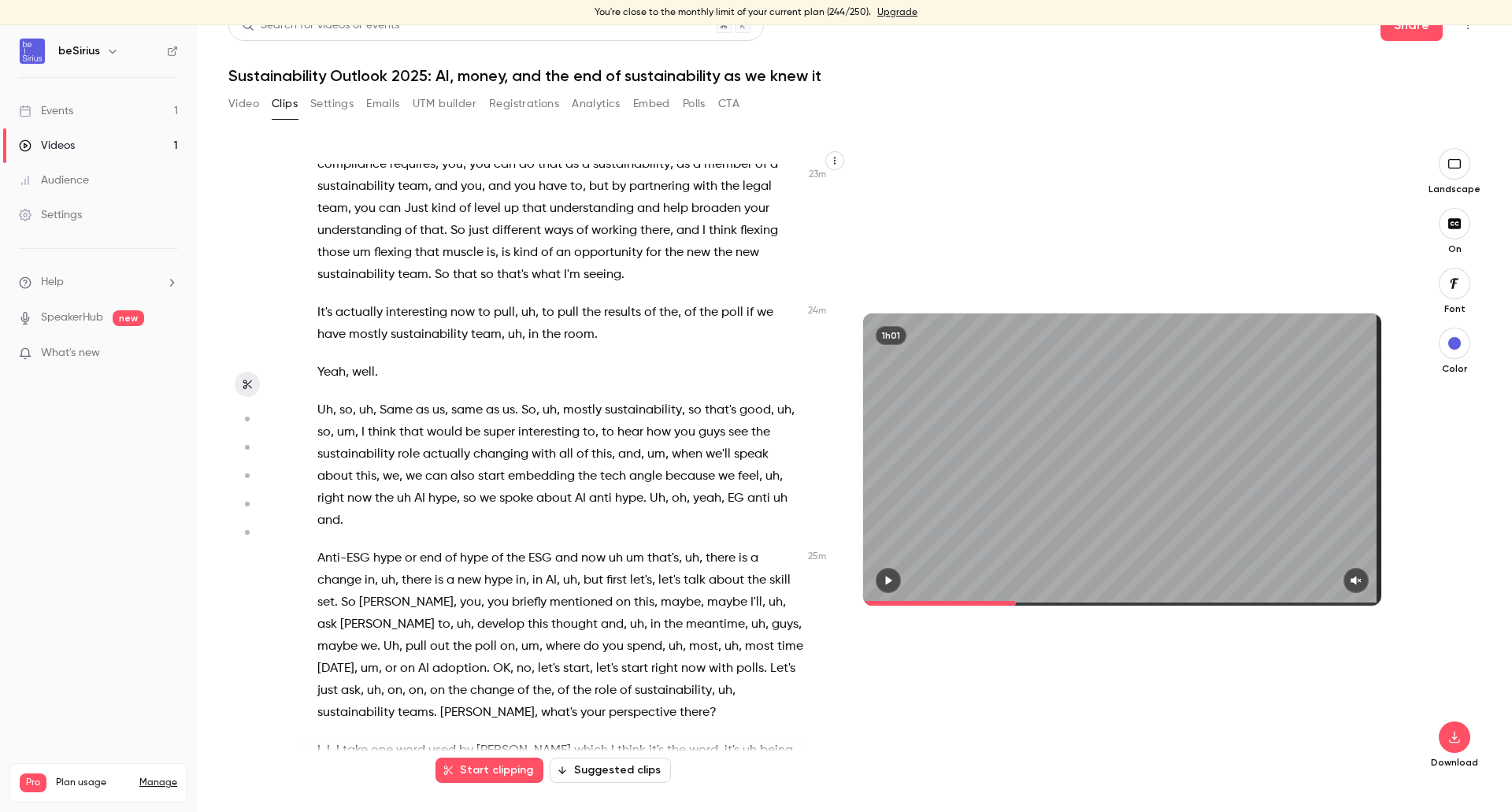
scroll to position [7749, 0]
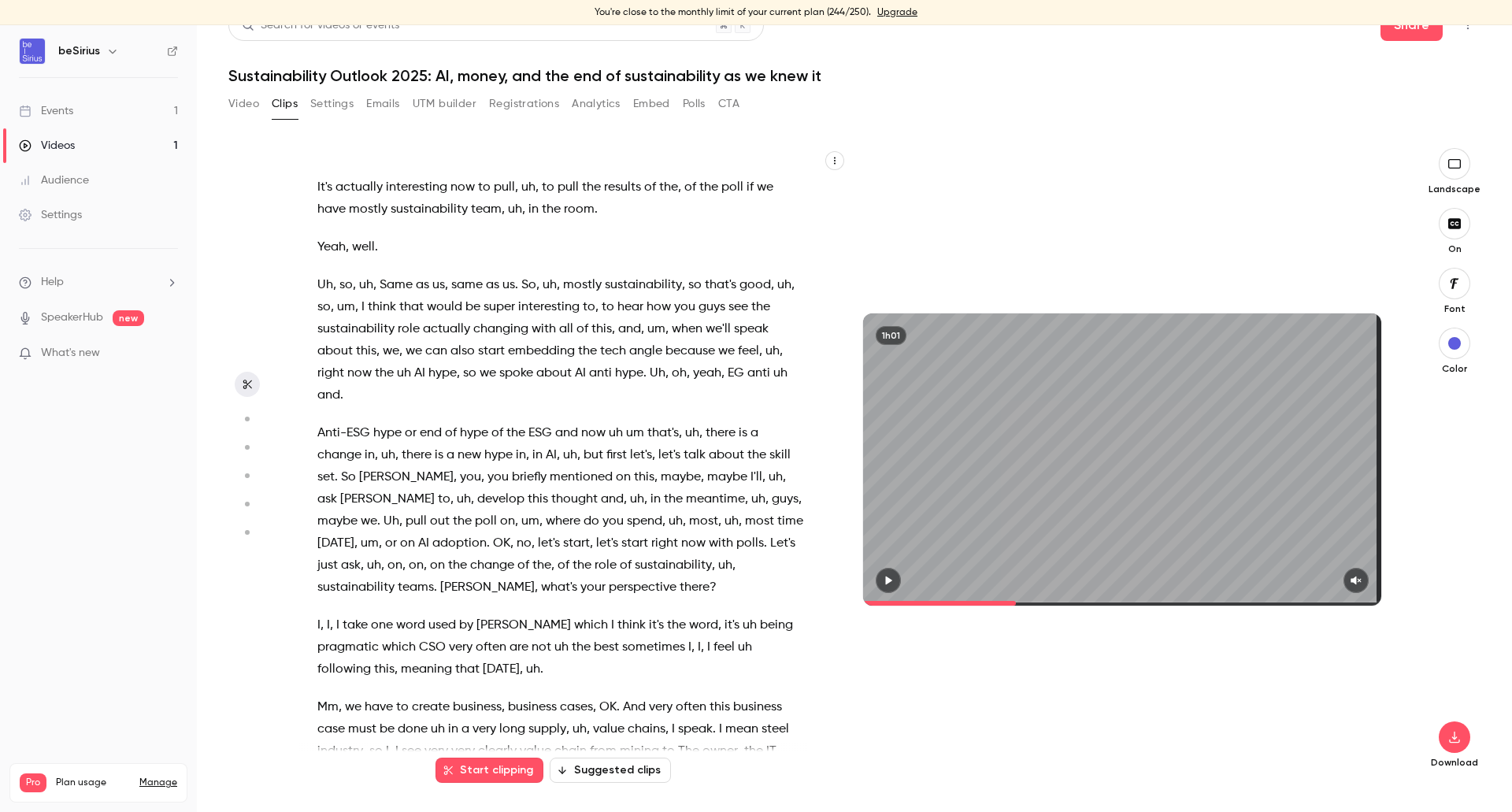
click at [556, 340] on span "with" at bounding box center [544, 330] width 24 height 22
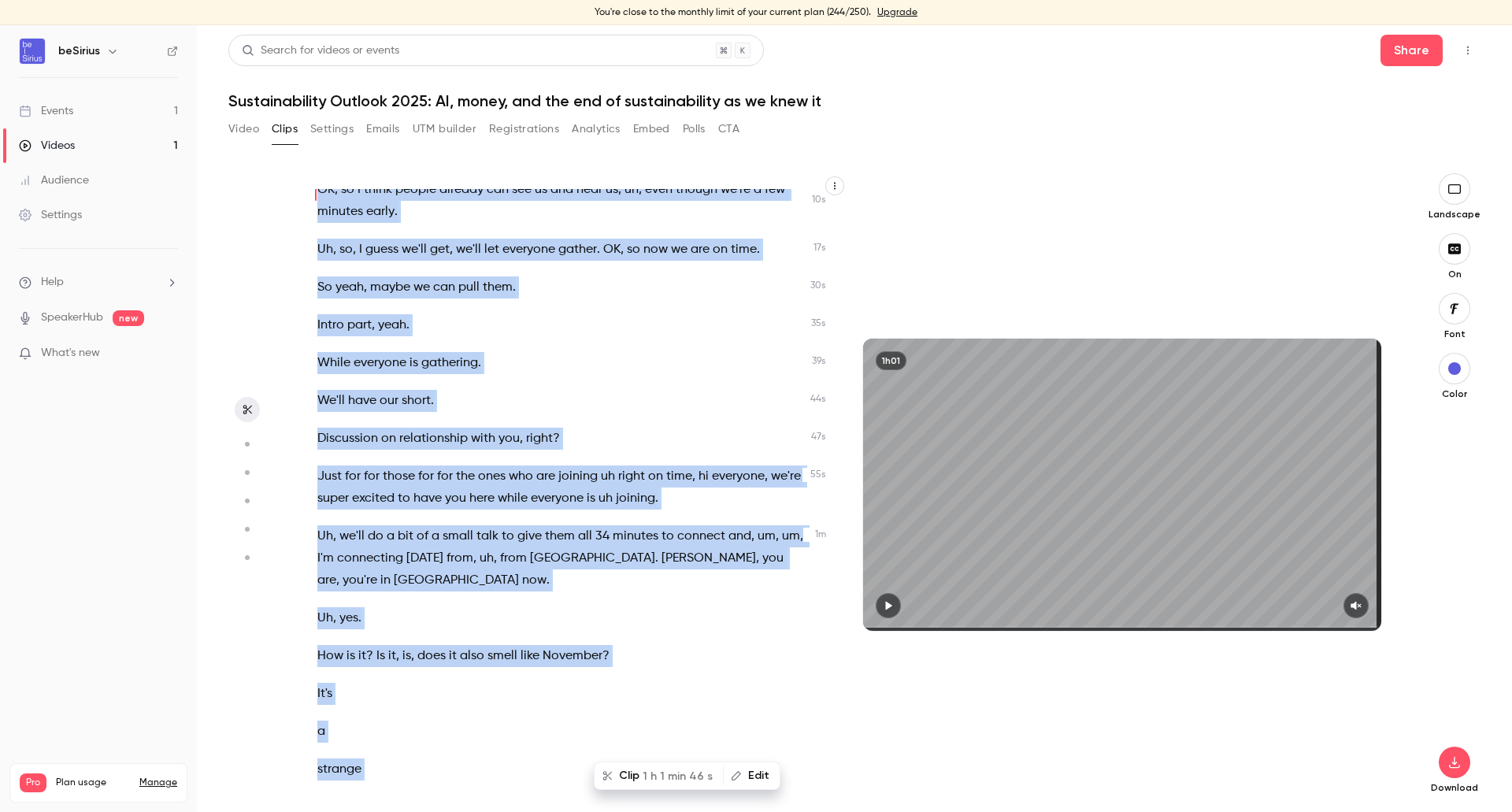
scroll to position [0, 0]
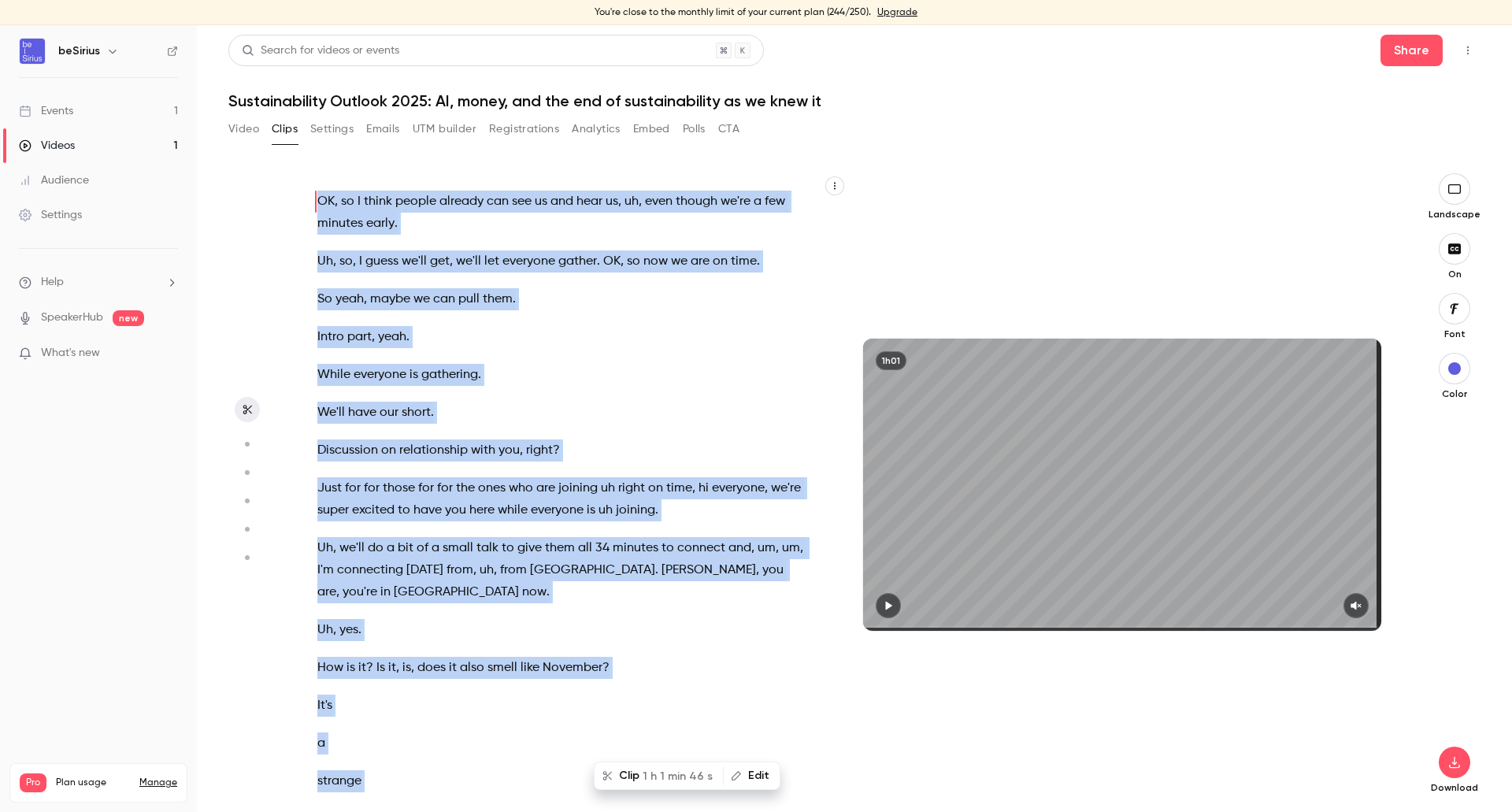
click at [271, 127] on div "Video Clips Settings Emails UTM builder Registrations Analytics Embed Polls CTA" at bounding box center [484, 129] width 511 height 25
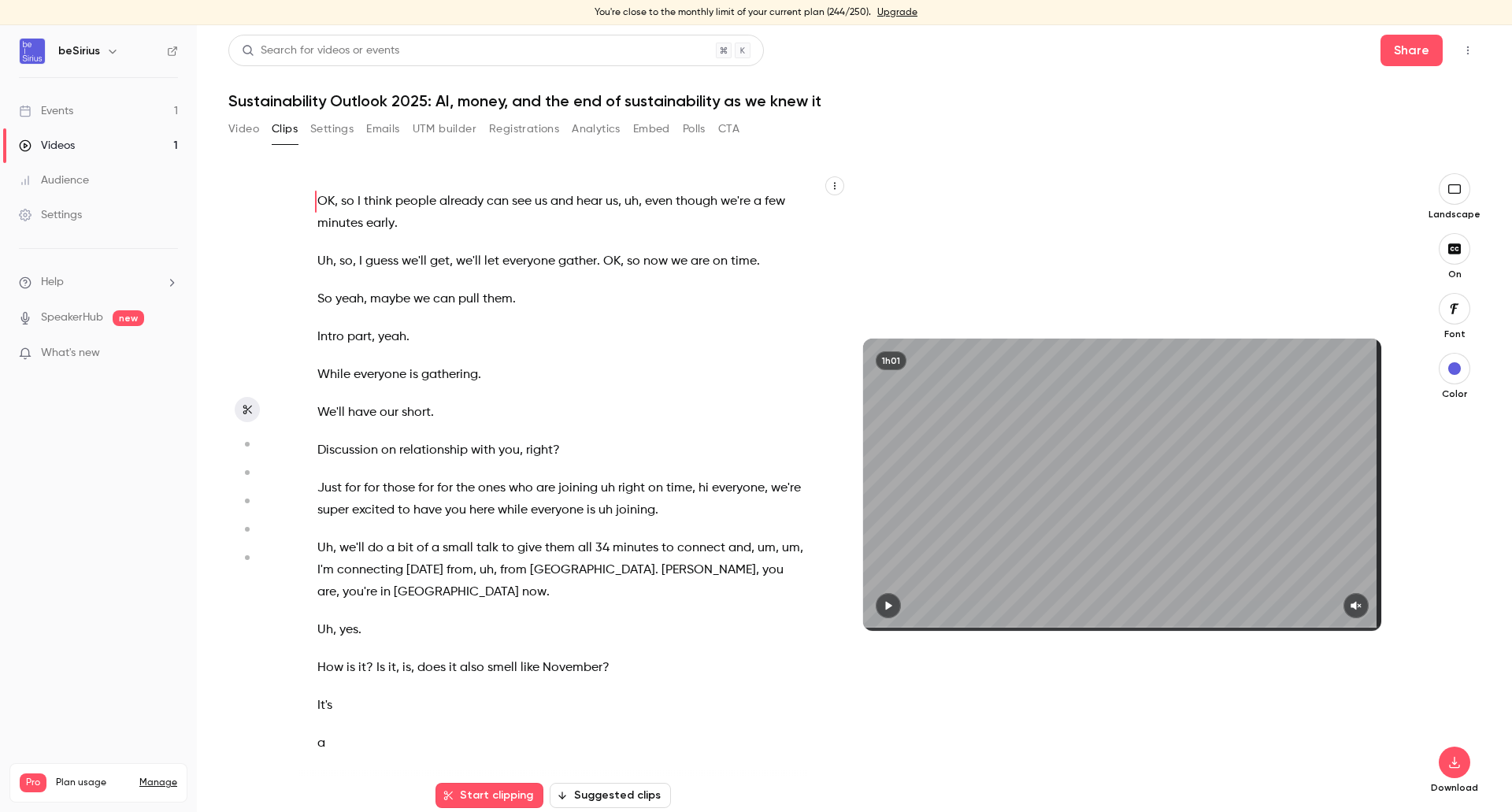
click at [278, 129] on button "Clips" at bounding box center [285, 129] width 26 height 25
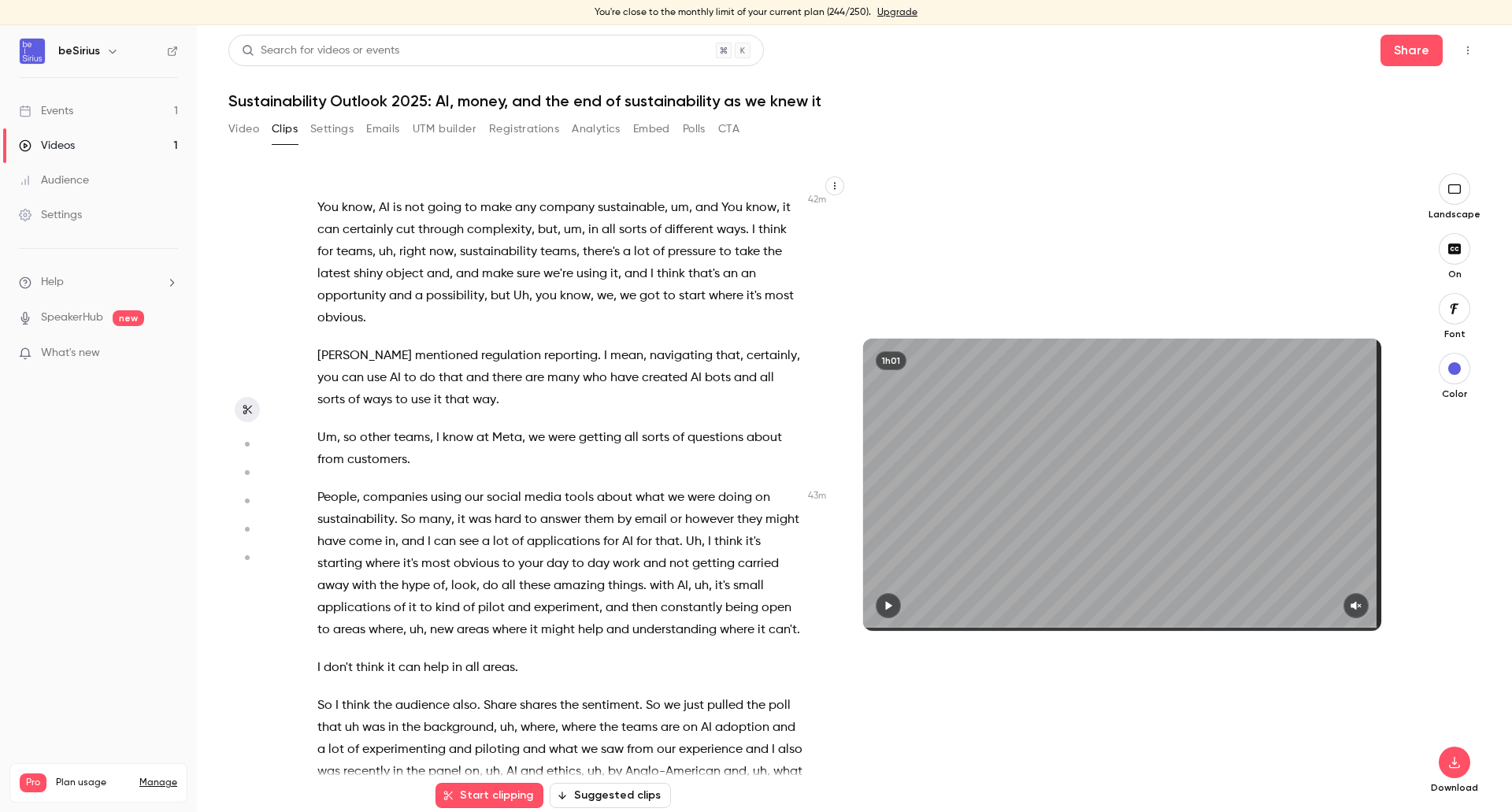
scroll to position [13474, 0]
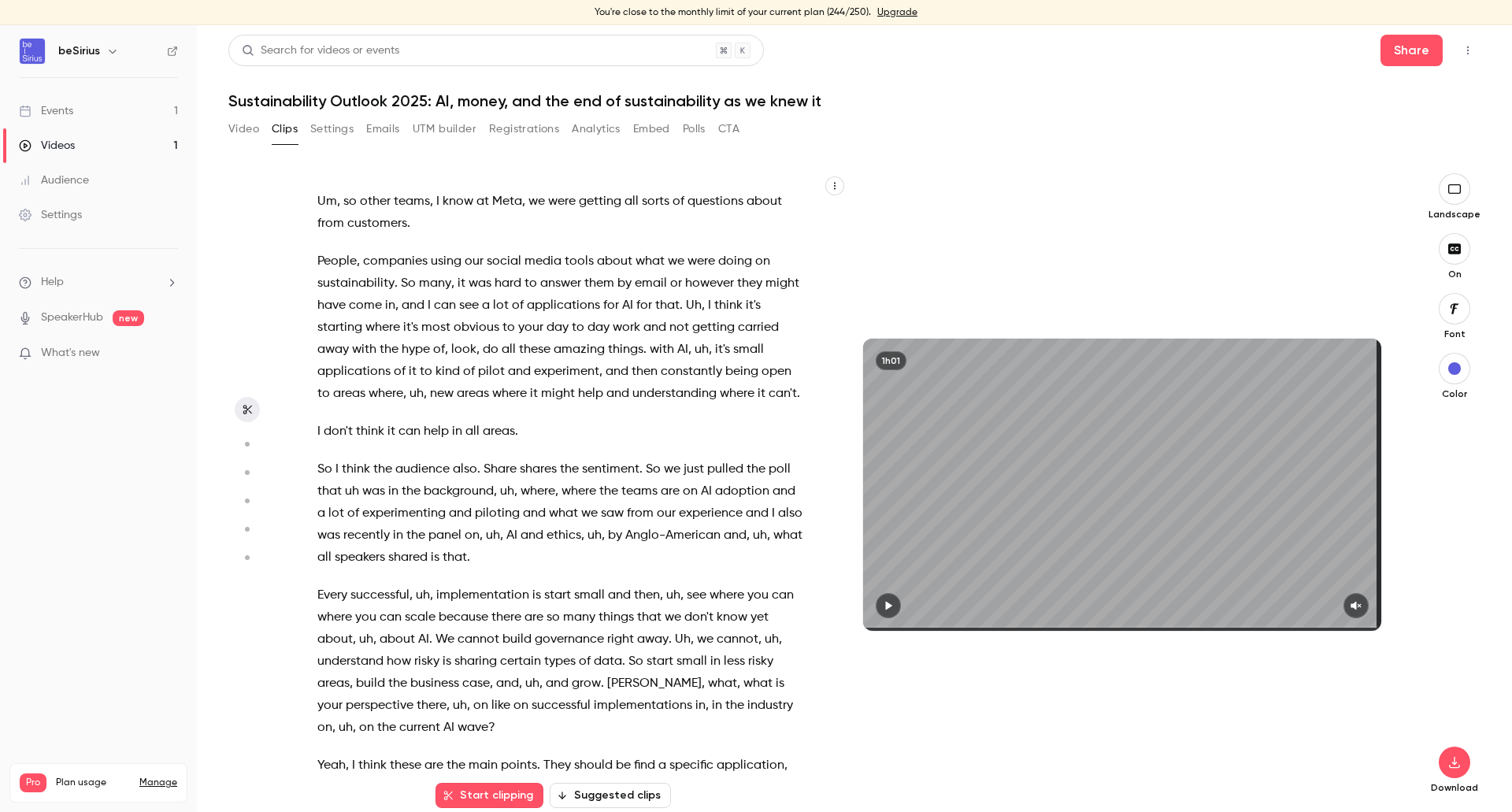
click at [735, 27] on span "take" at bounding box center [747, 16] width 25 height 22
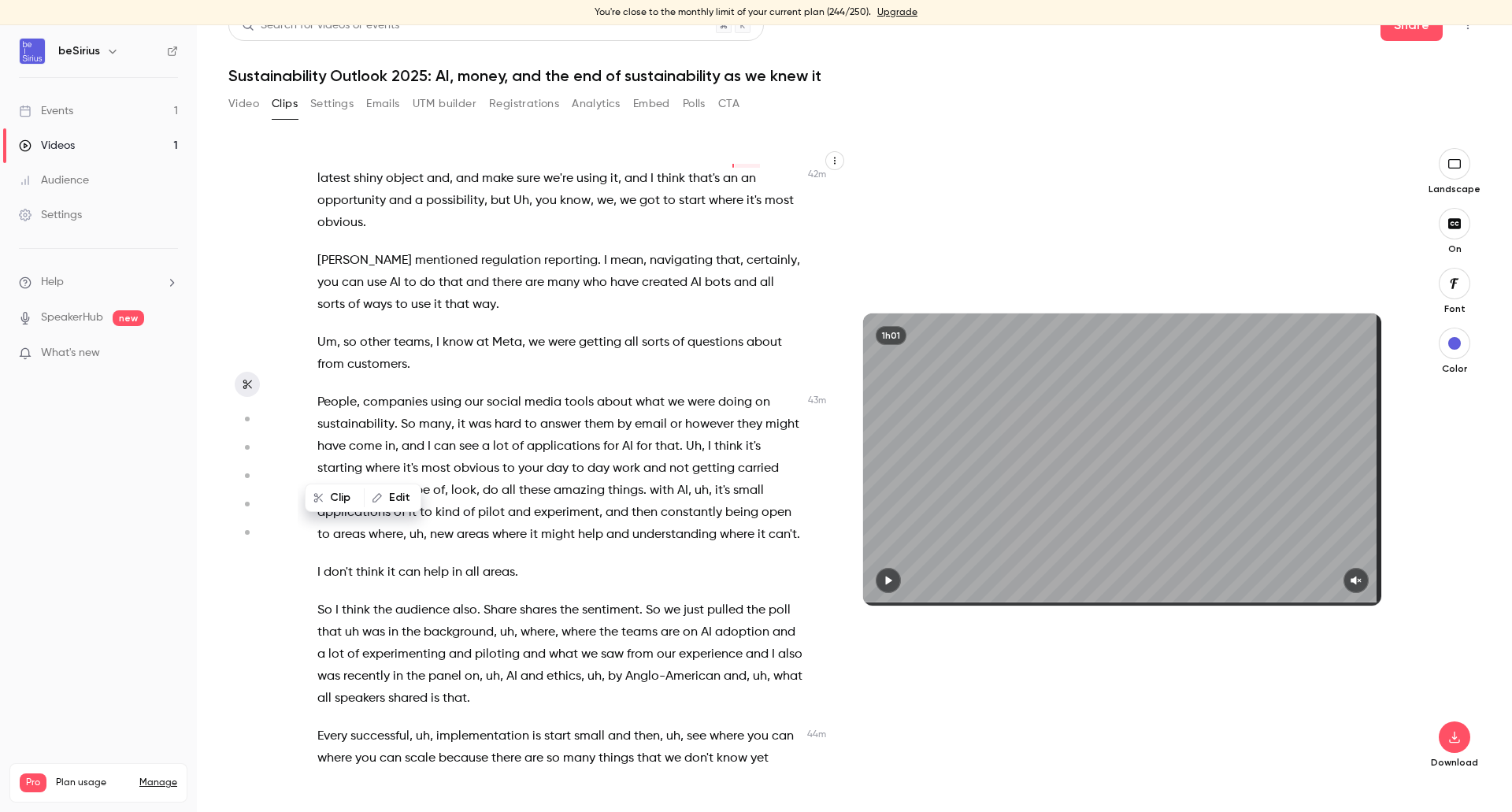
scroll to position [13283, 0]
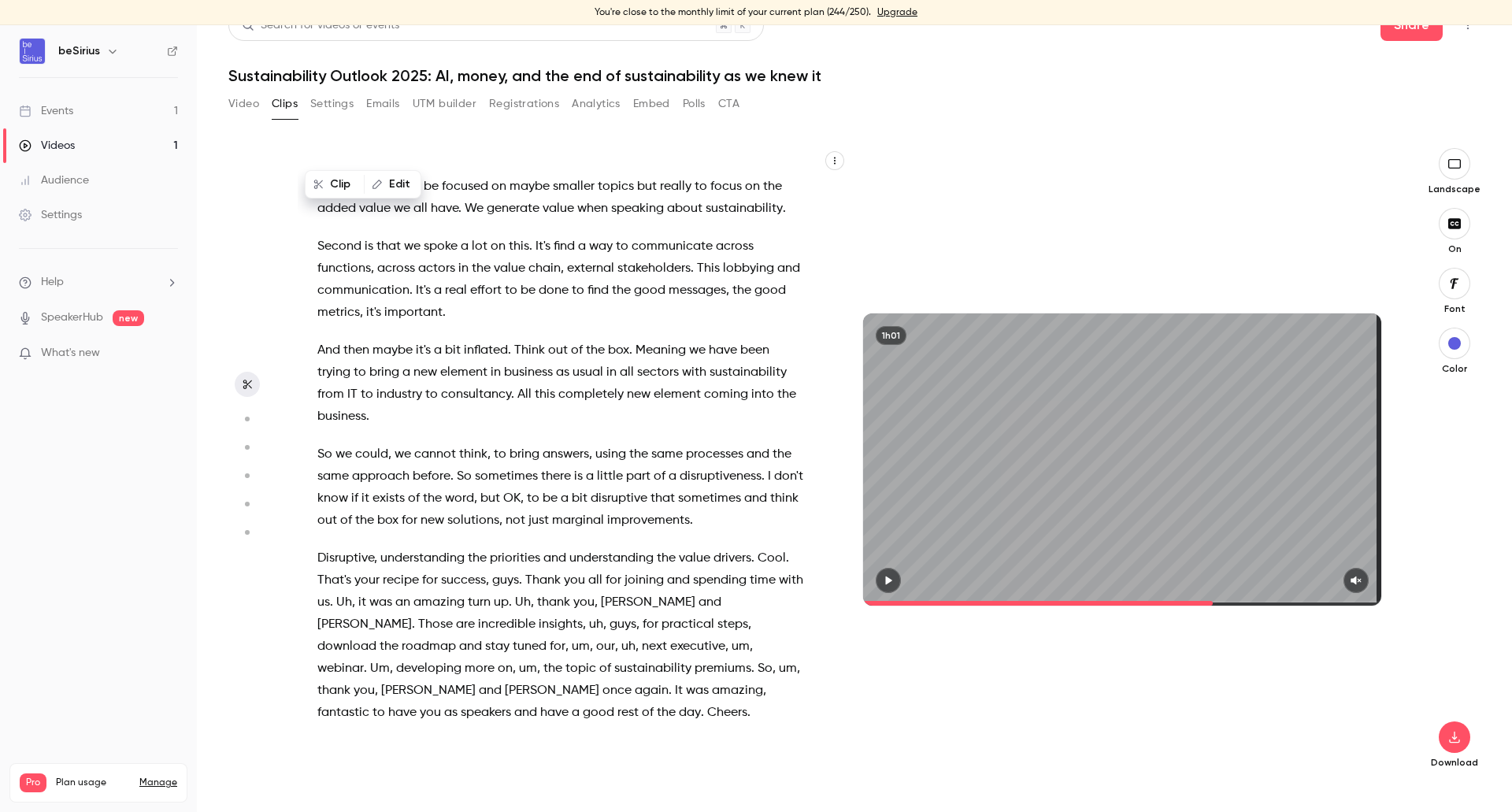
scroll to position [495, 0]
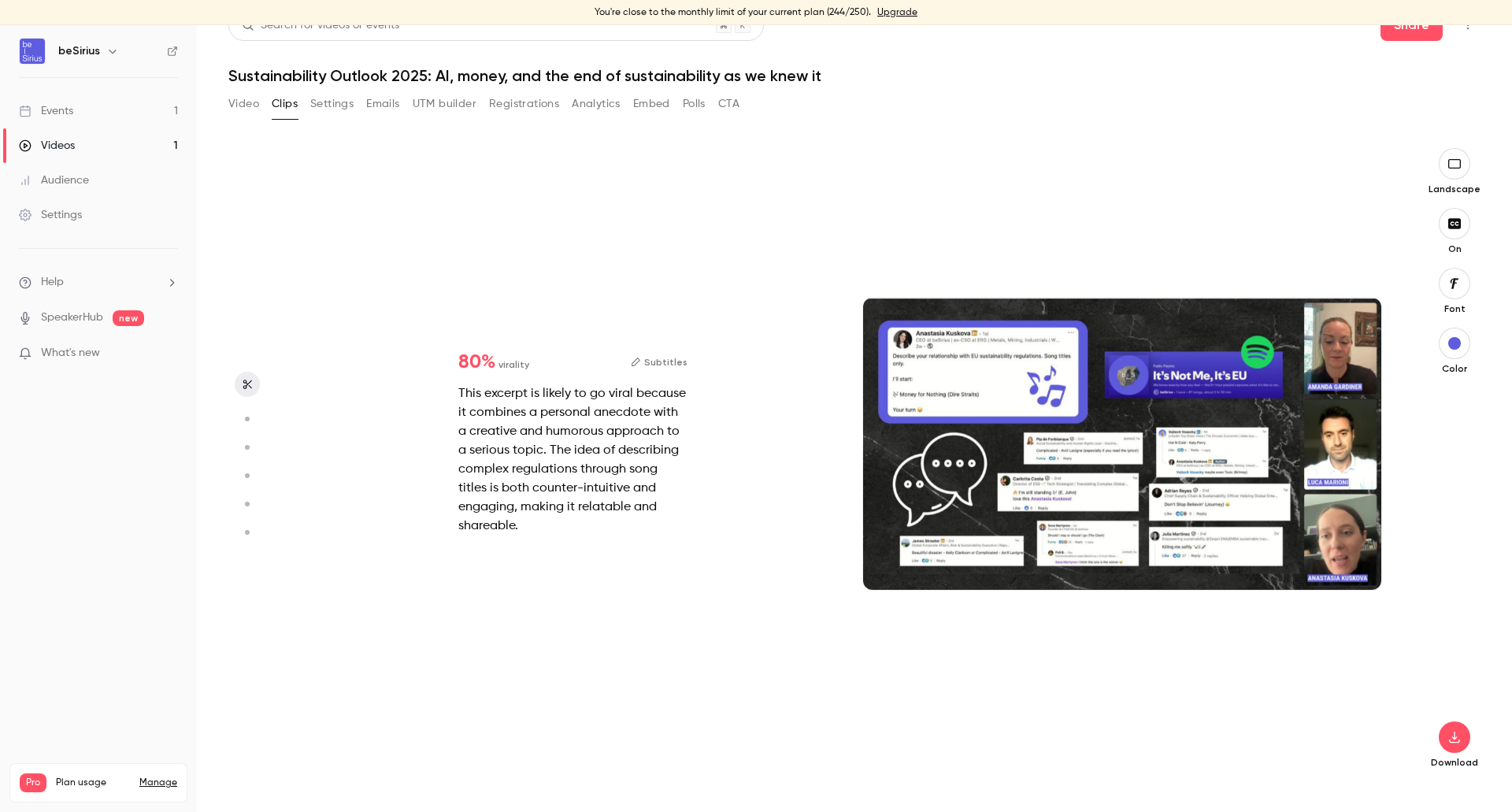
type input "******"
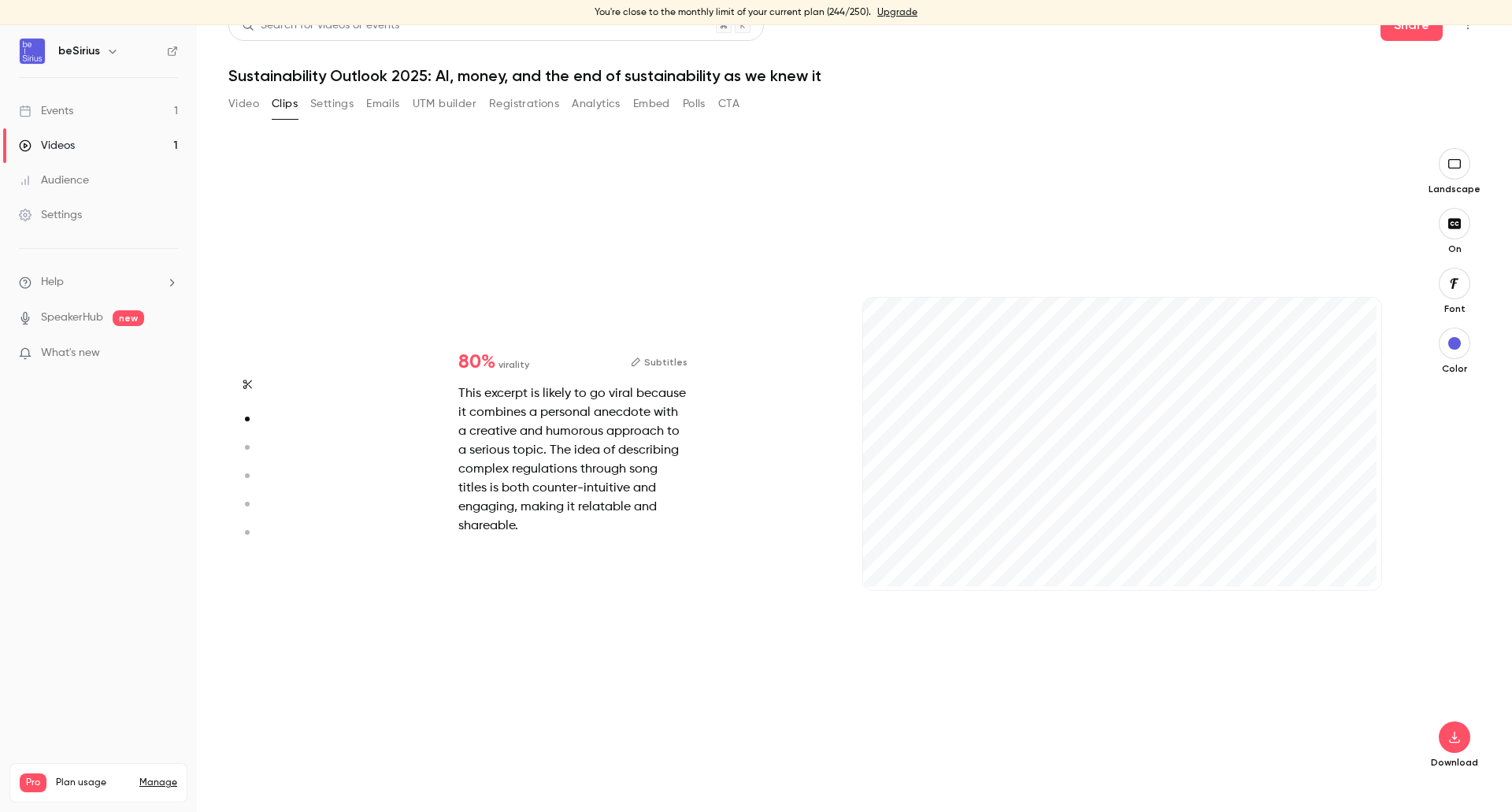
type input "***"
type input "******"
type input "*"
type input "***"
type input "******"
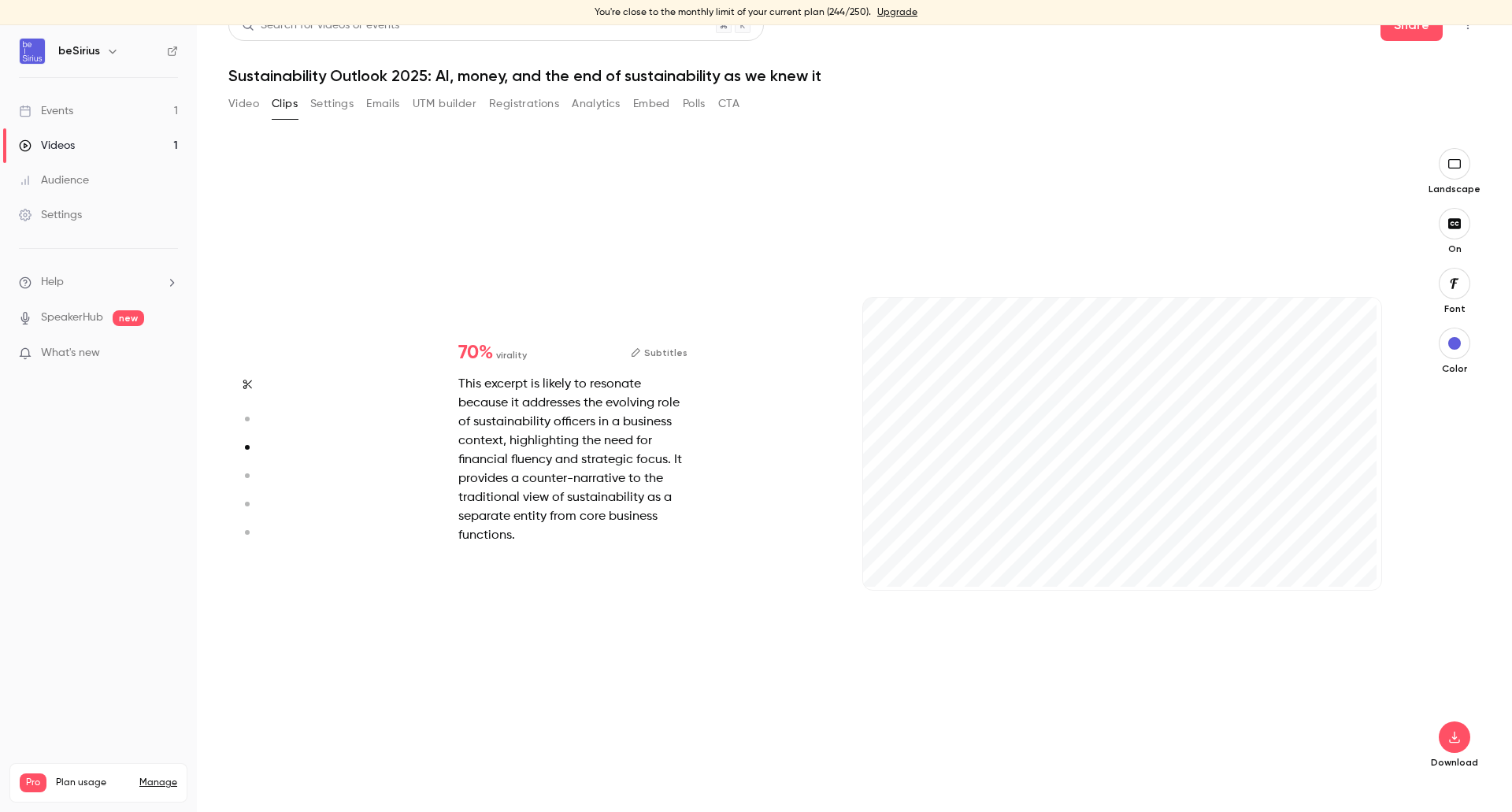
type input "*"
type input "***"
type input "******"
type input "*"
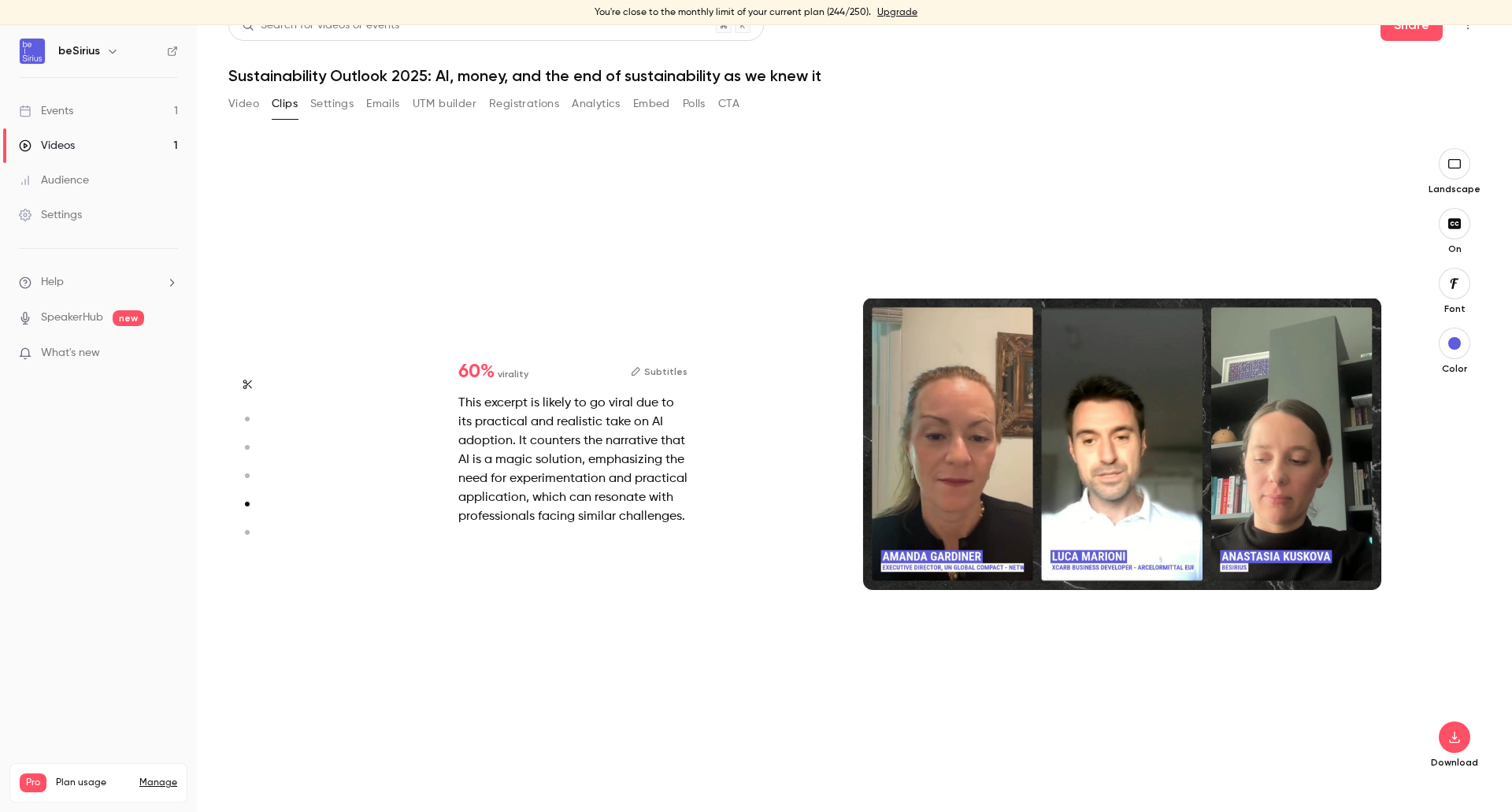
scroll to position [2544, 0]
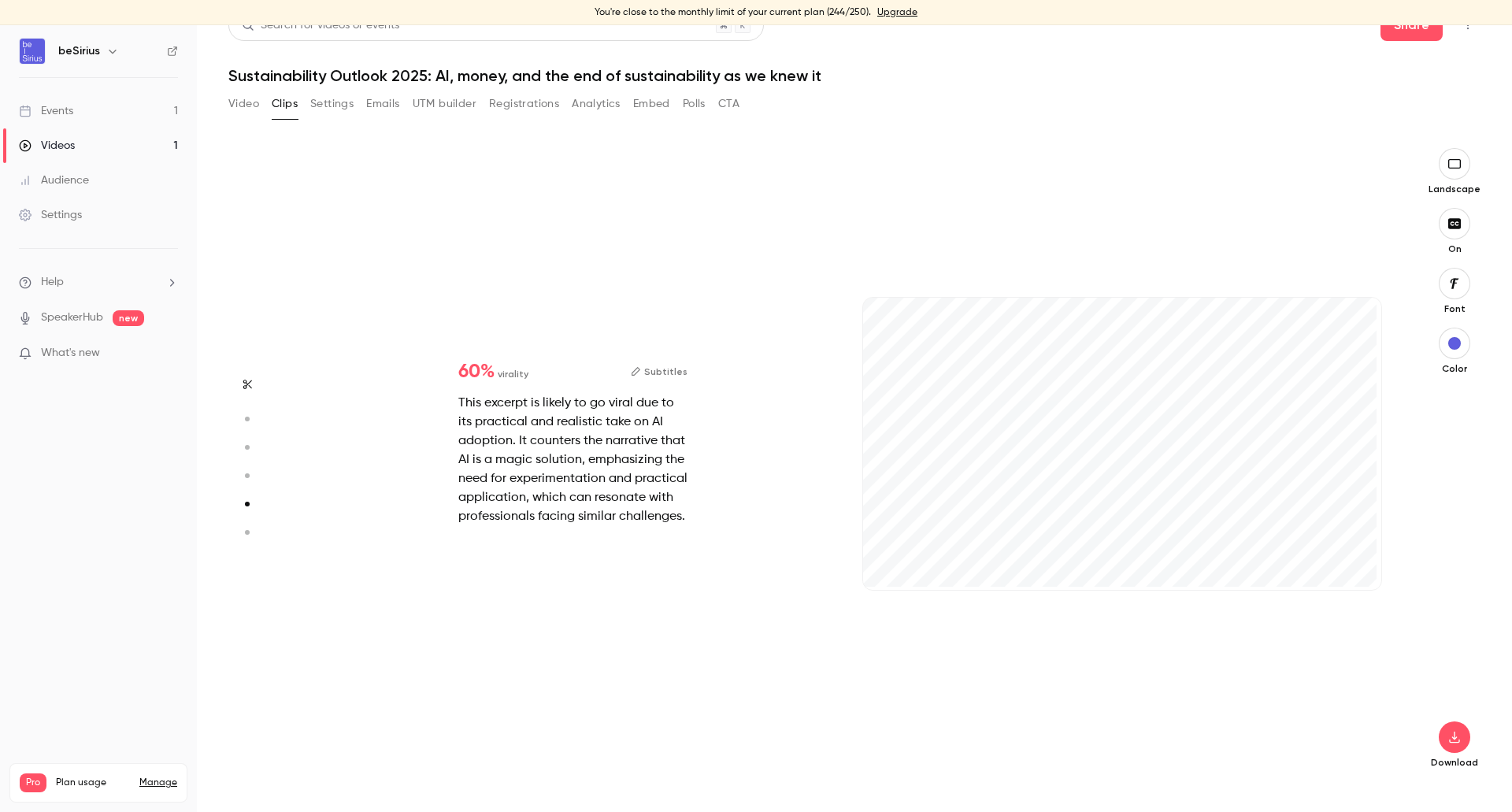
type input "*"
type input "******"
type input "*"
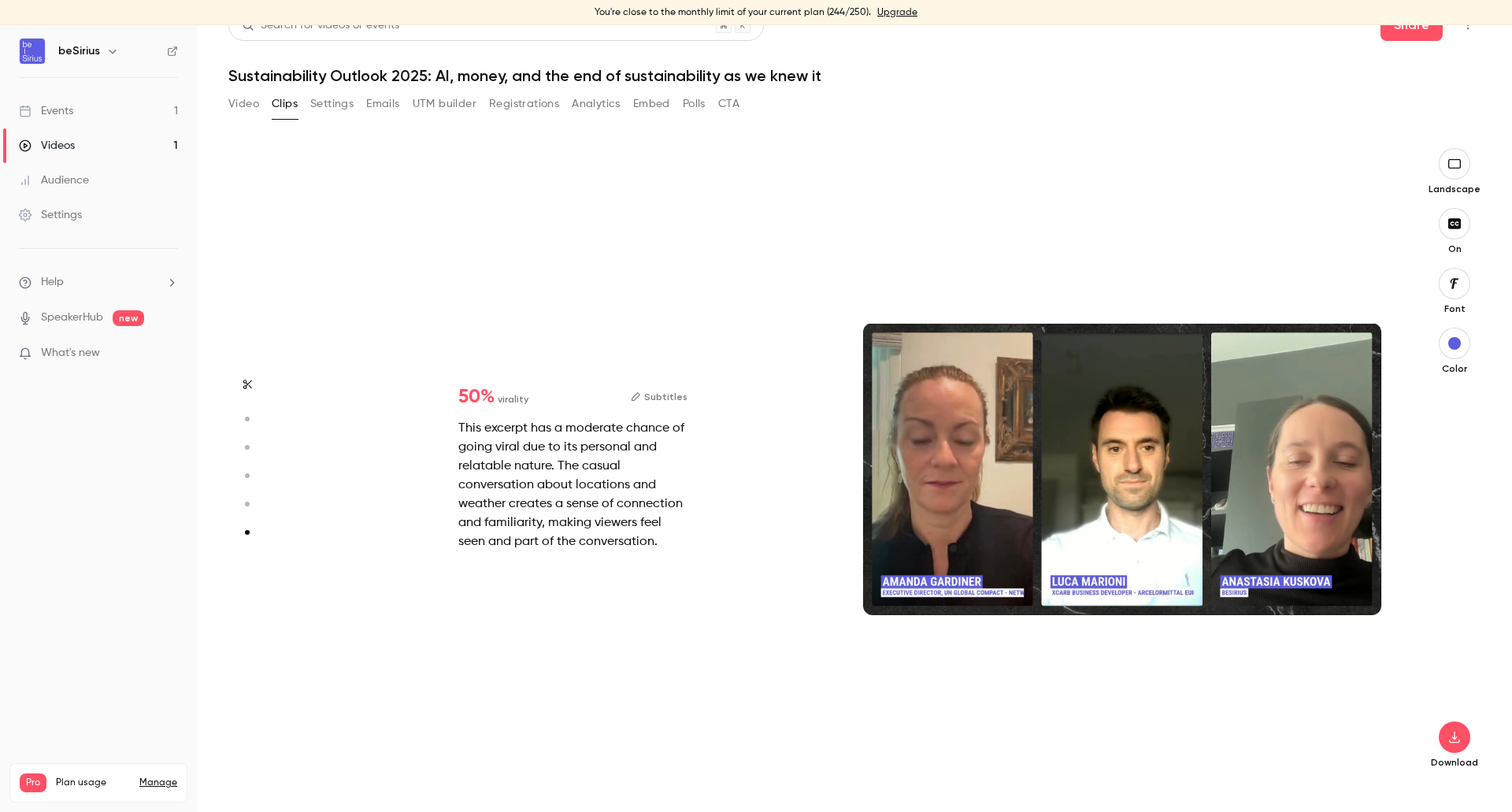
scroll to position [3154, 0]
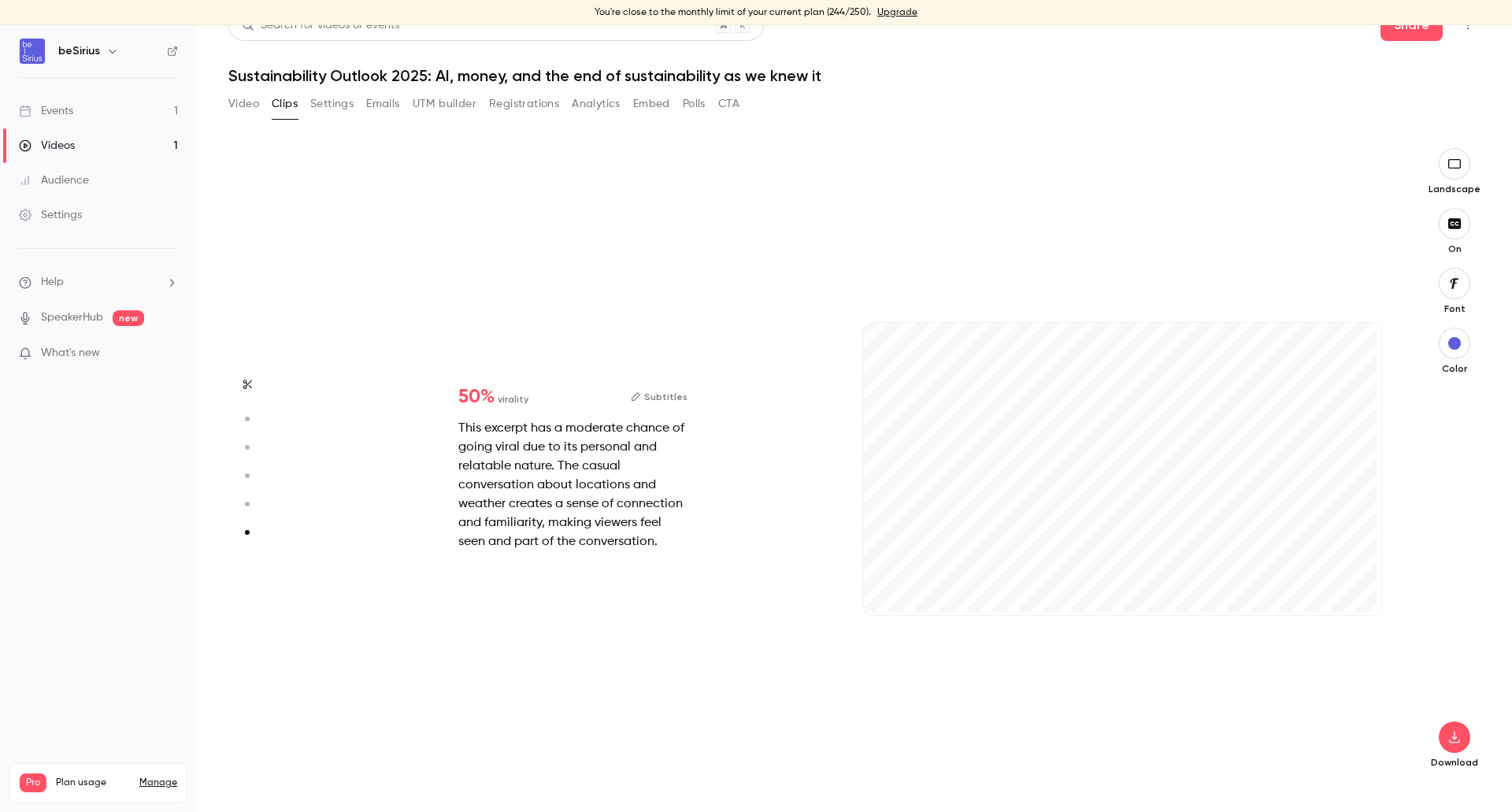
type input "***"
type input "******"
type input "*"
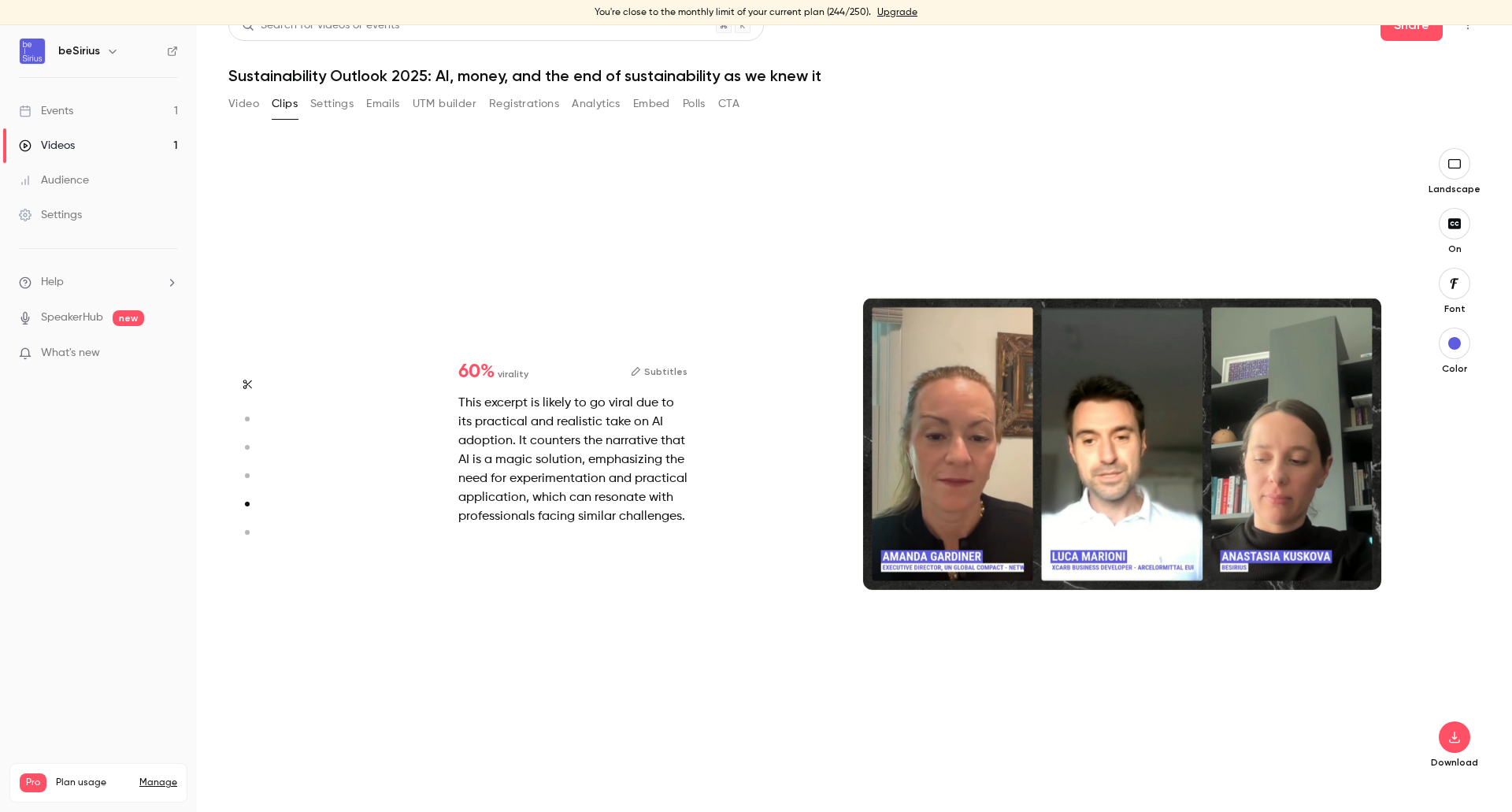
scroll to position [2544, 0]
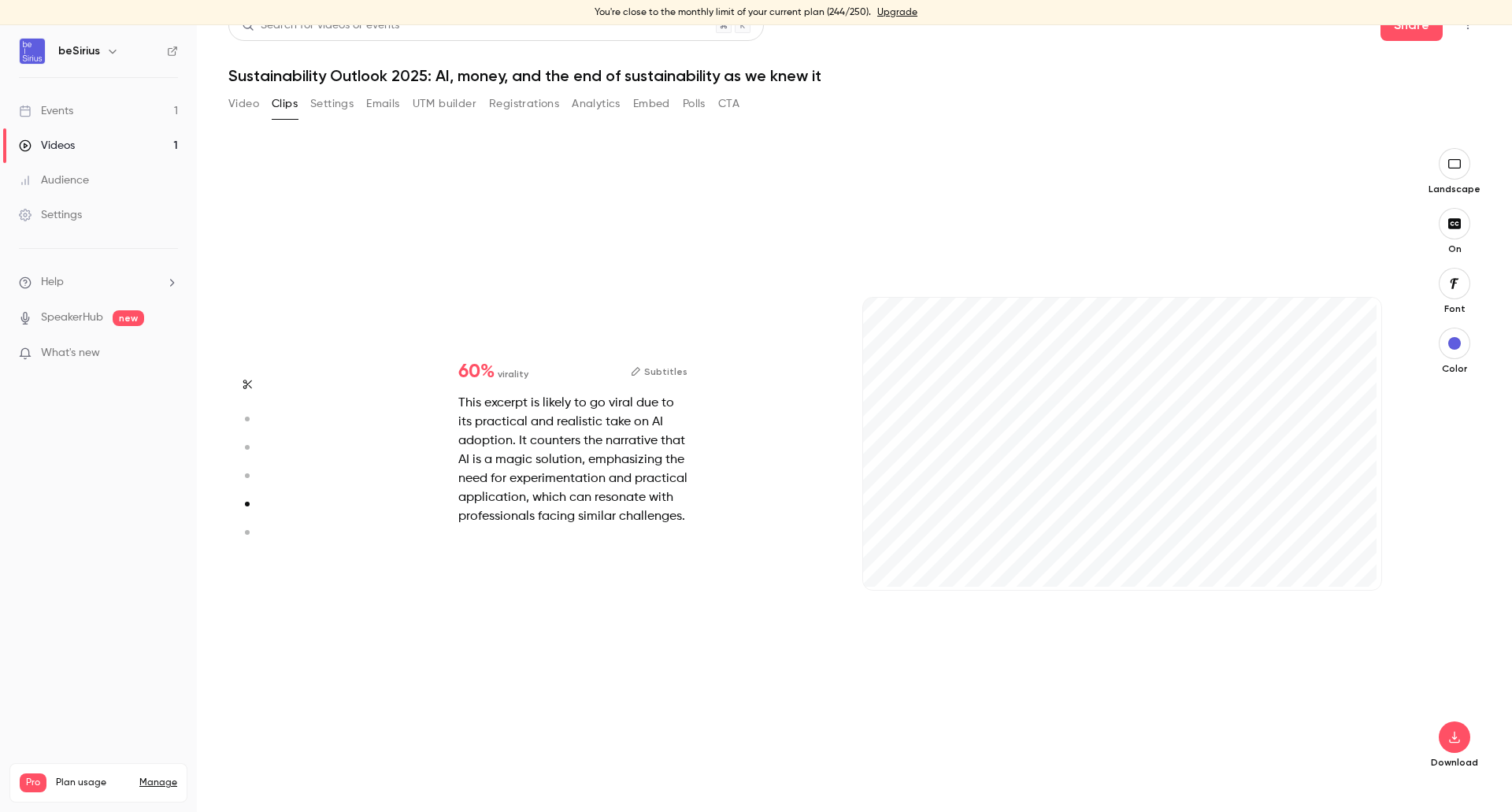
type input "***"
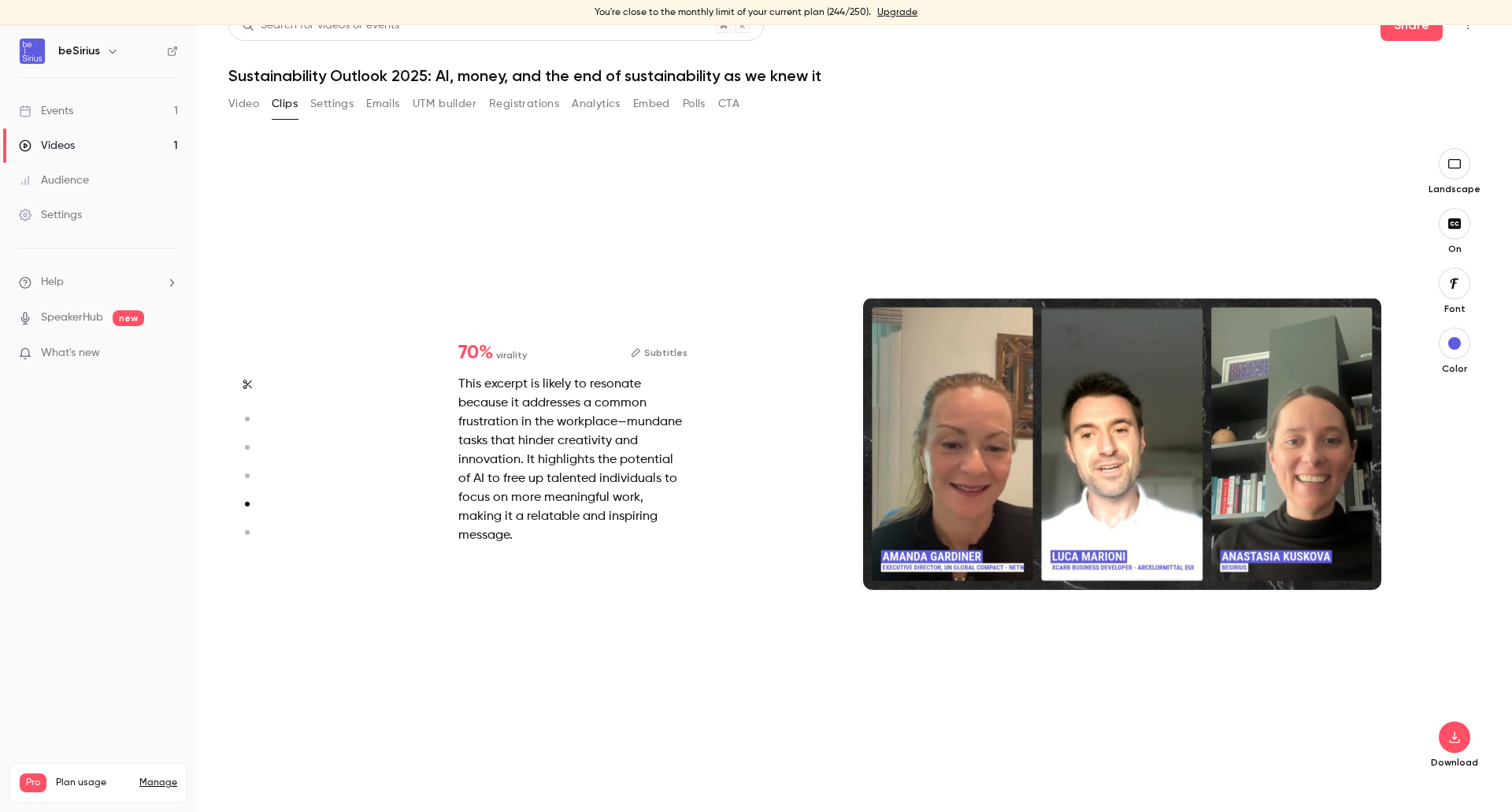
type input "******"
type input "*"
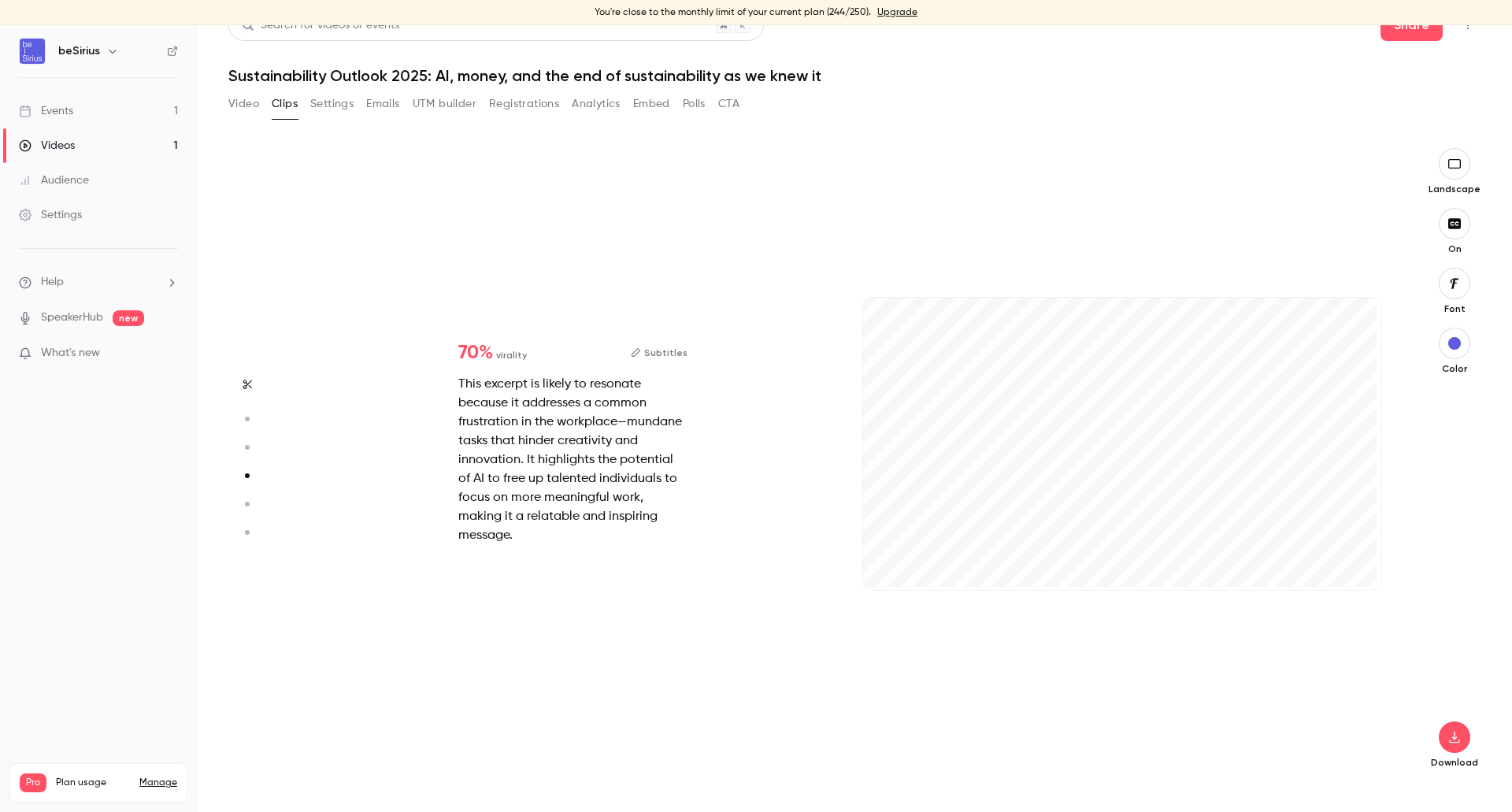
type input "*"
type input "******"
type input "*"
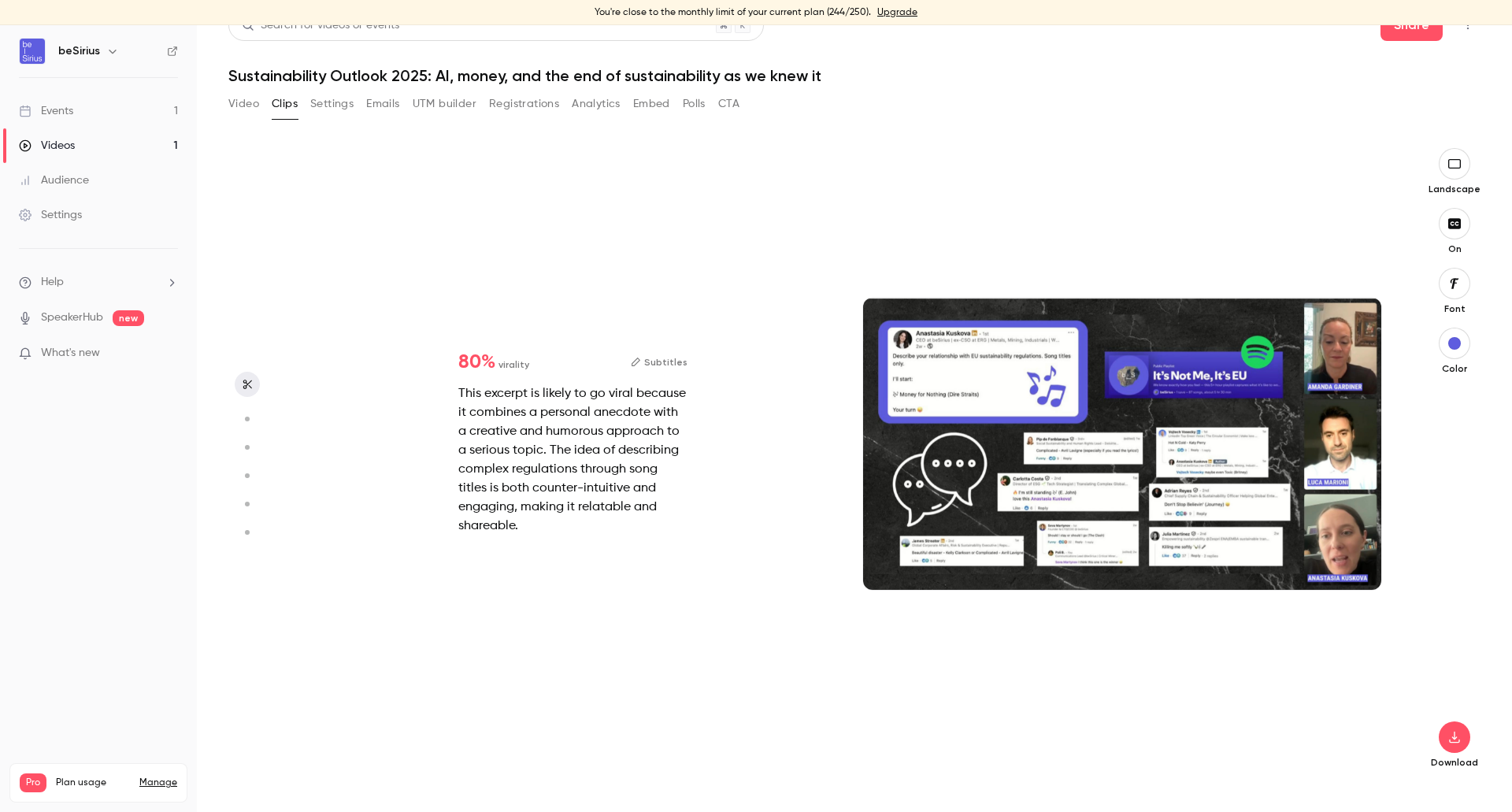
type input "******"
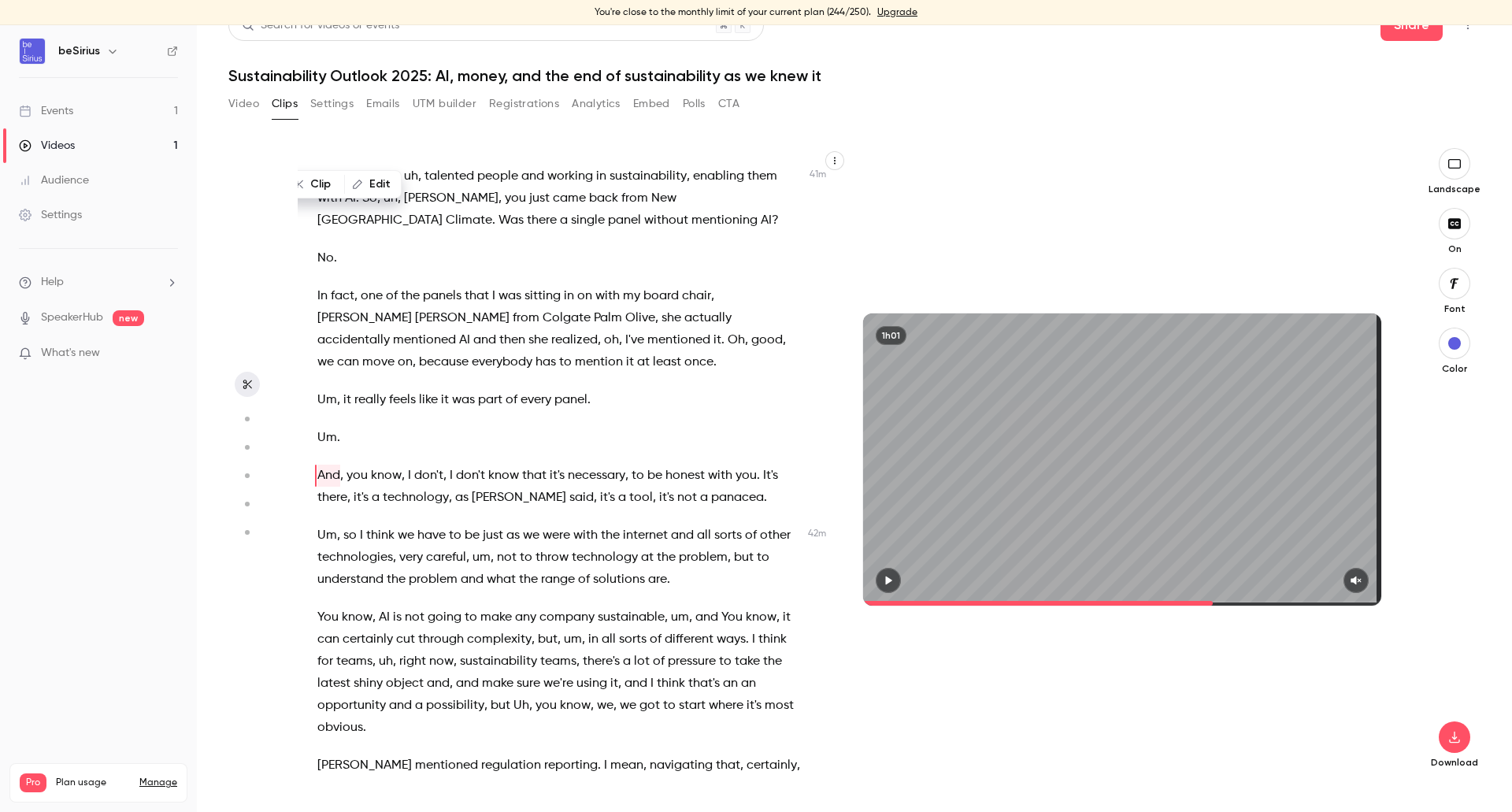
scroll to position [12682, 0]
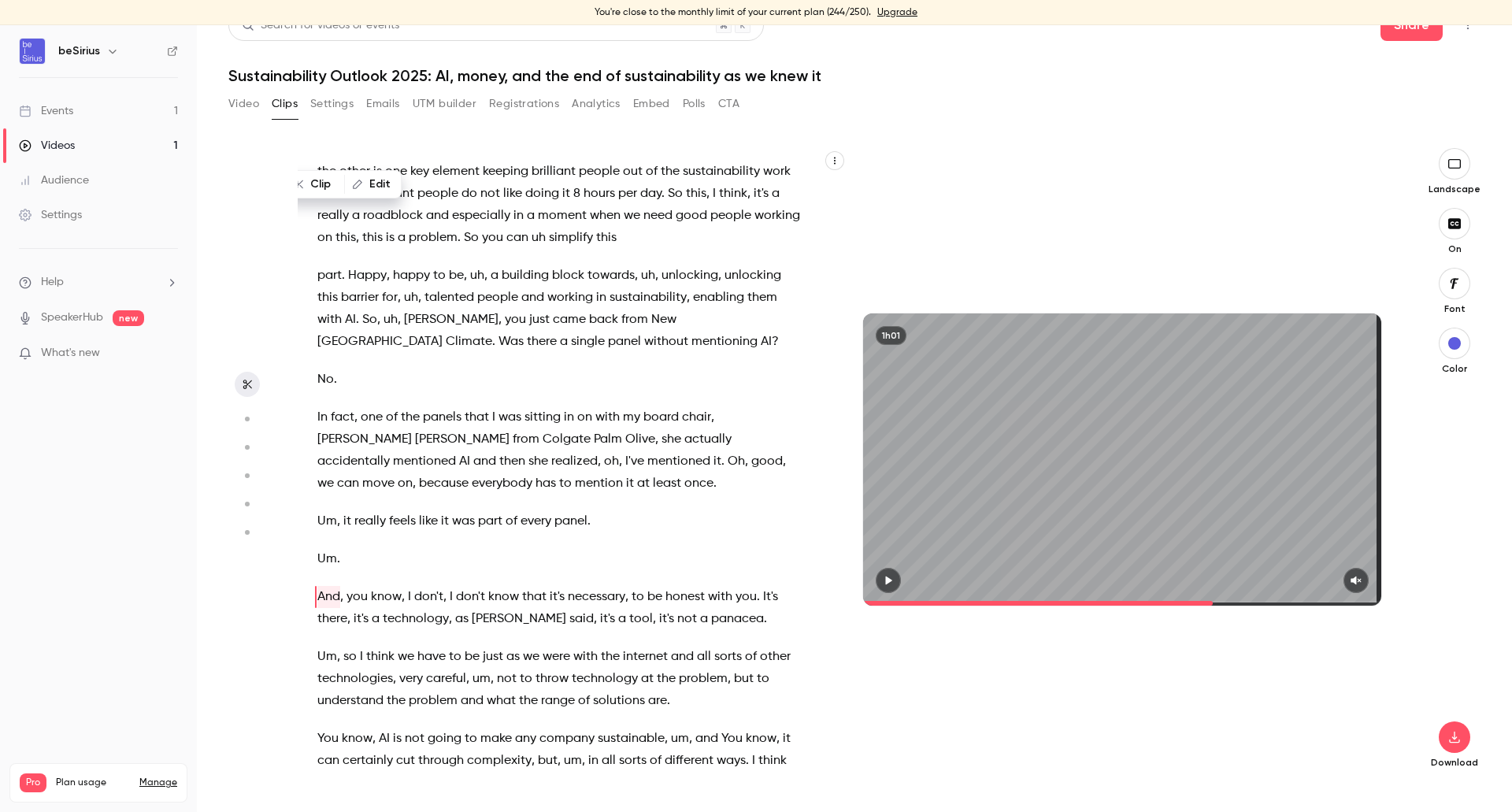
click at [977, 701] on div "1h01" at bounding box center [1122, 460] width 550 height 624
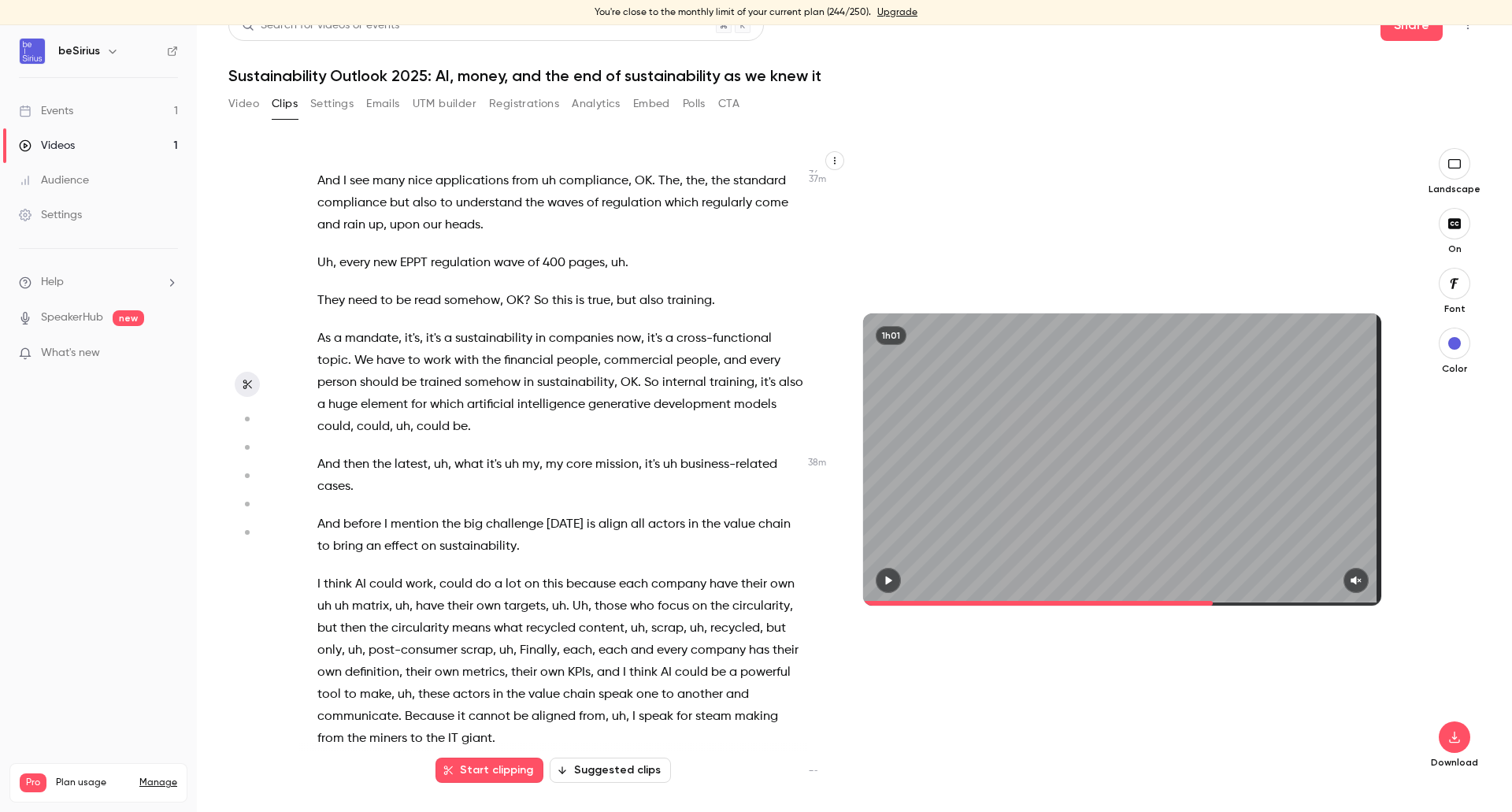
scroll to position [0, 0]
